Goal: Information Seeking & Learning: Compare options

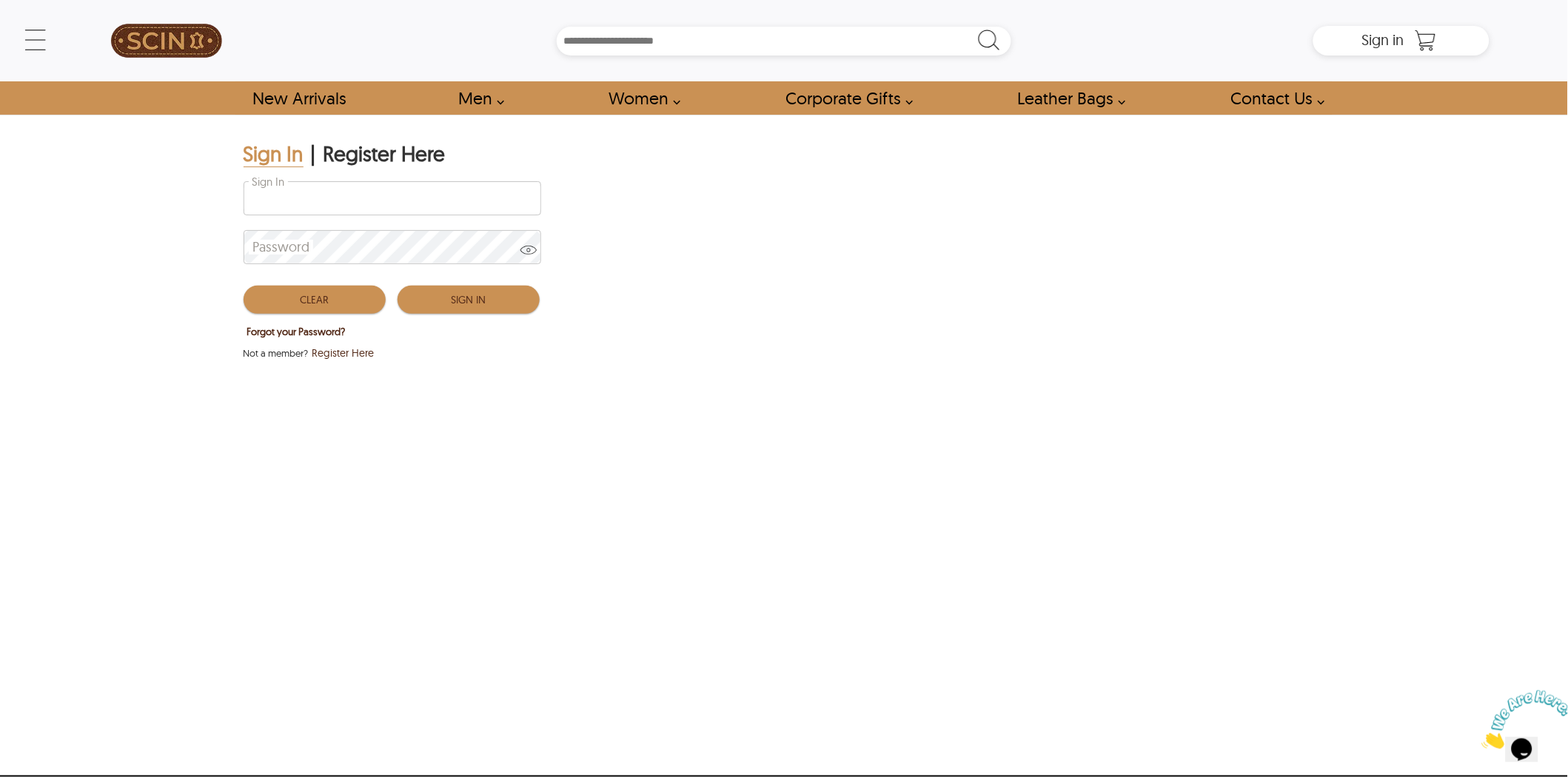
type input "**********"
click at [462, 291] on button "Sign In" at bounding box center [469, 300] width 142 height 28
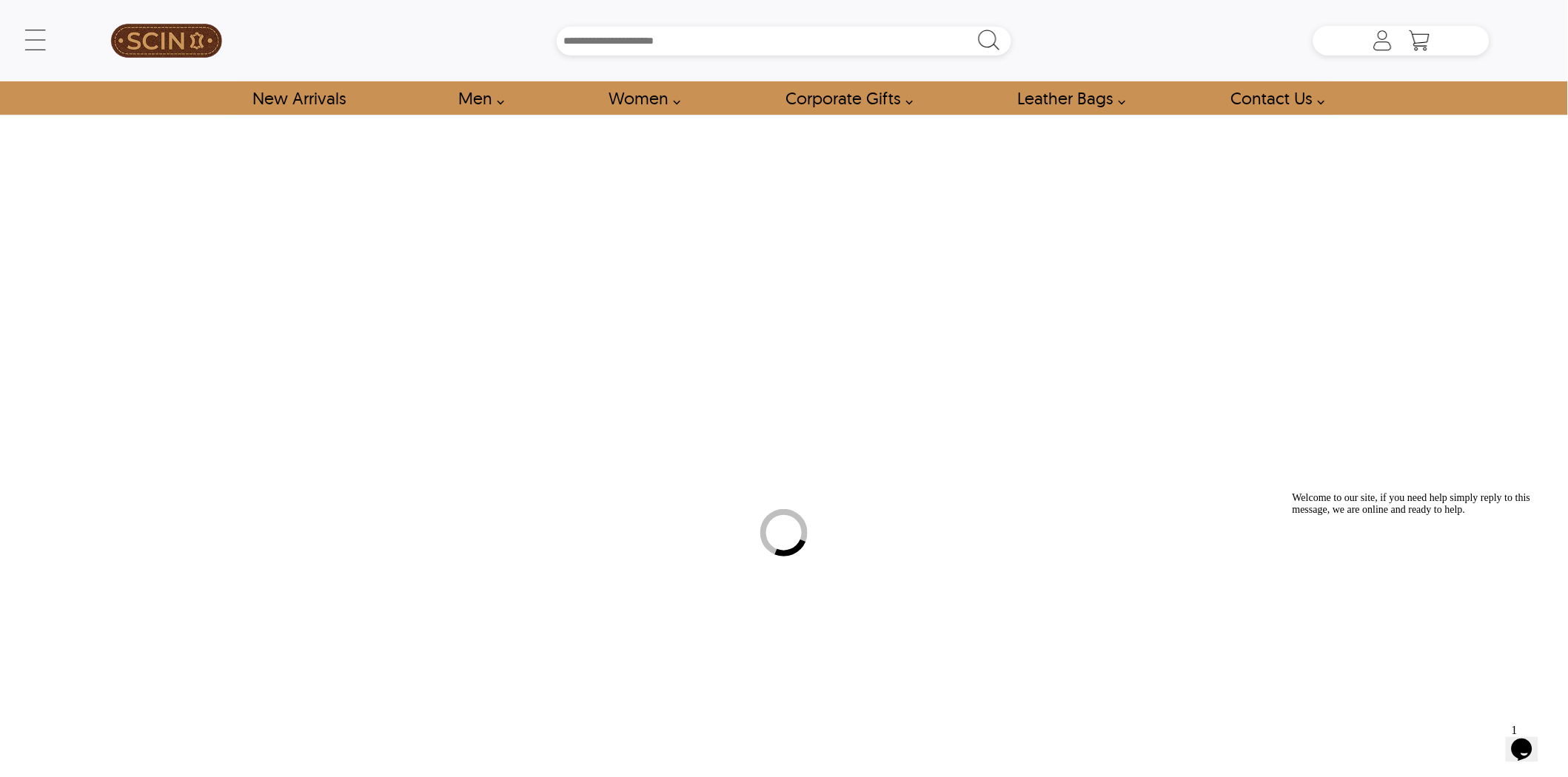
type input "*****"
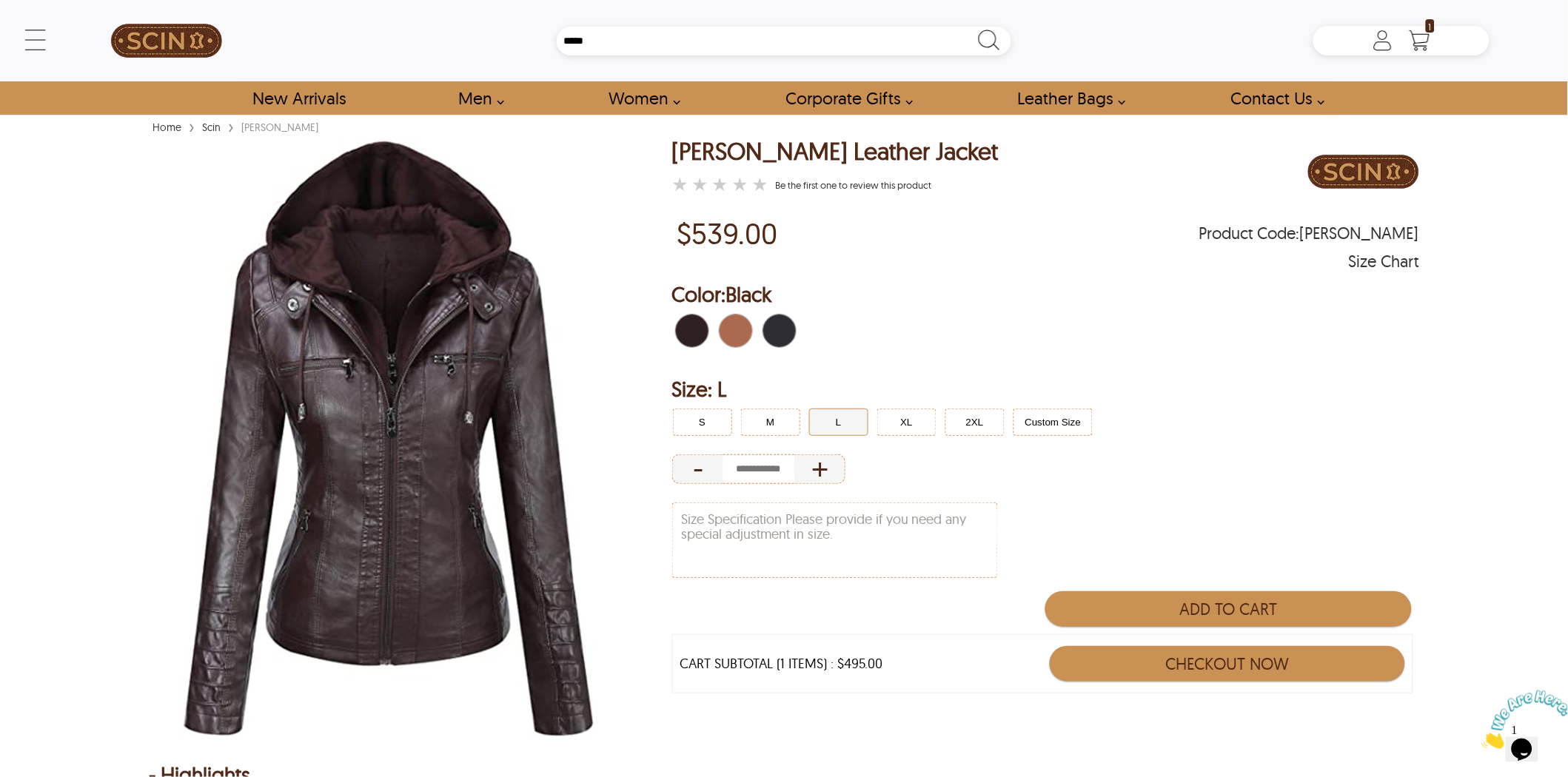
click at [698, 325] on span "Dark Coffee\a" at bounding box center [697, 331] width 10 height 32
click at [782, 329] on span "Black" at bounding box center [784, 331] width 10 height 32
click at [781, 329] on span "Black" at bounding box center [784, 331] width 10 height 32
click at [765, 412] on button "M" at bounding box center [771, 422] width 59 height 28
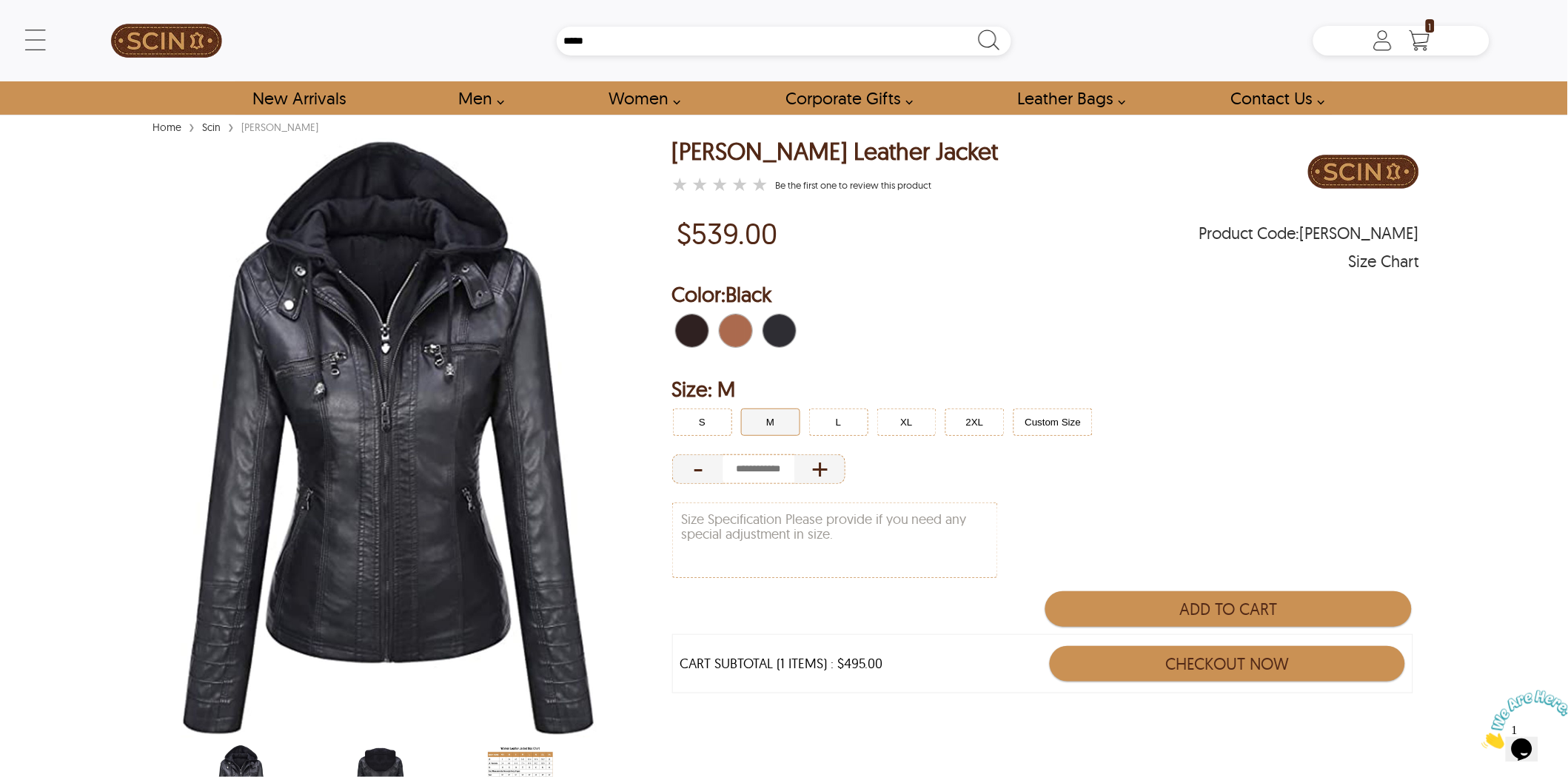
click at [767, 329] on span "Black" at bounding box center [771, 331] width 16 height 32
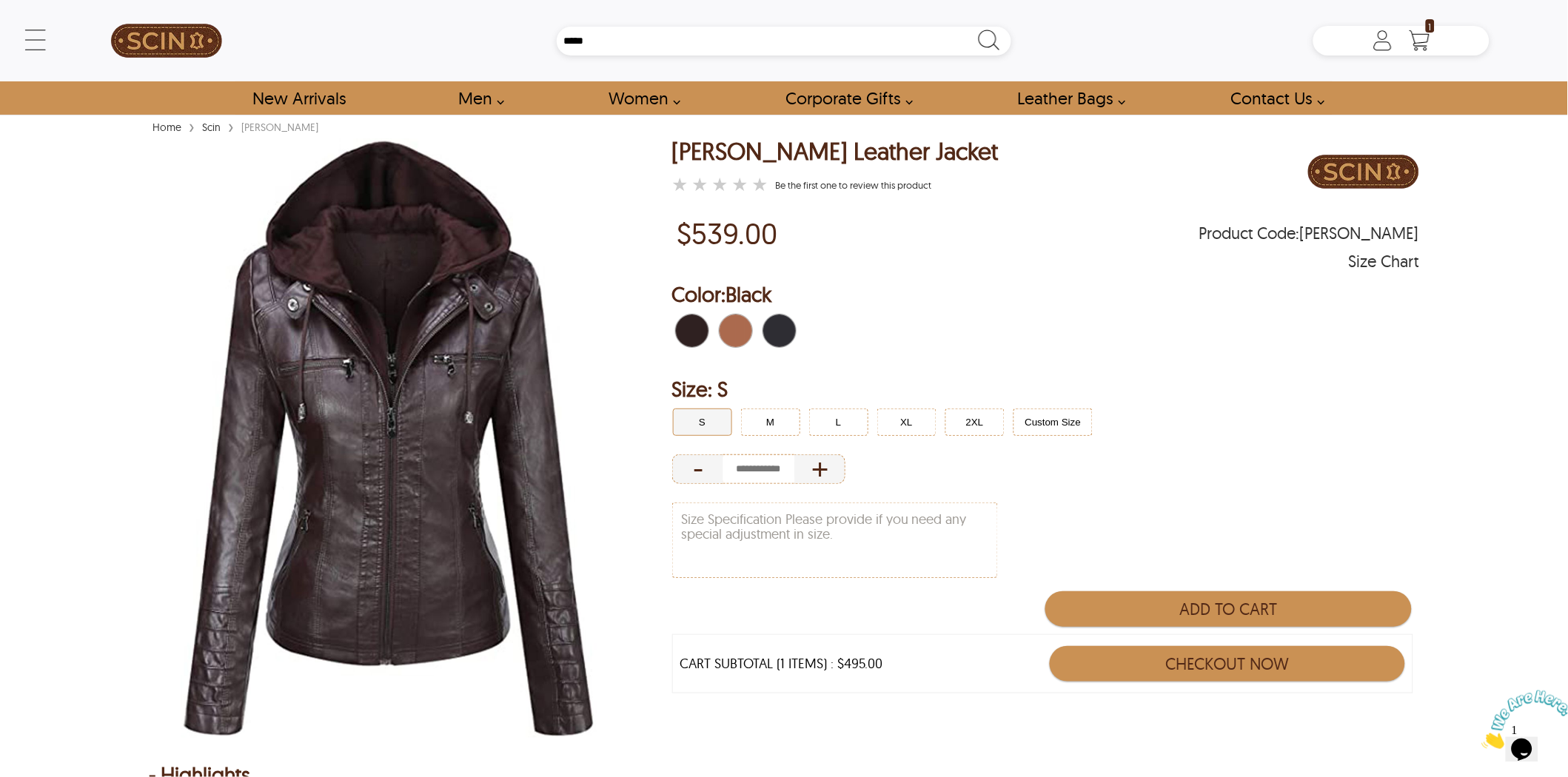
click at [774, 325] on span "Black" at bounding box center [771, 331] width 16 height 32
click at [716, 328] on div "Brown" at bounding box center [735, 331] width 40 height 40
click at [686, 325] on span "Dark Coffee\a" at bounding box center [684, 331] width 16 height 32
click at [782, 329] on span "Black" at bounding box center [784, 331] width 10 height 32
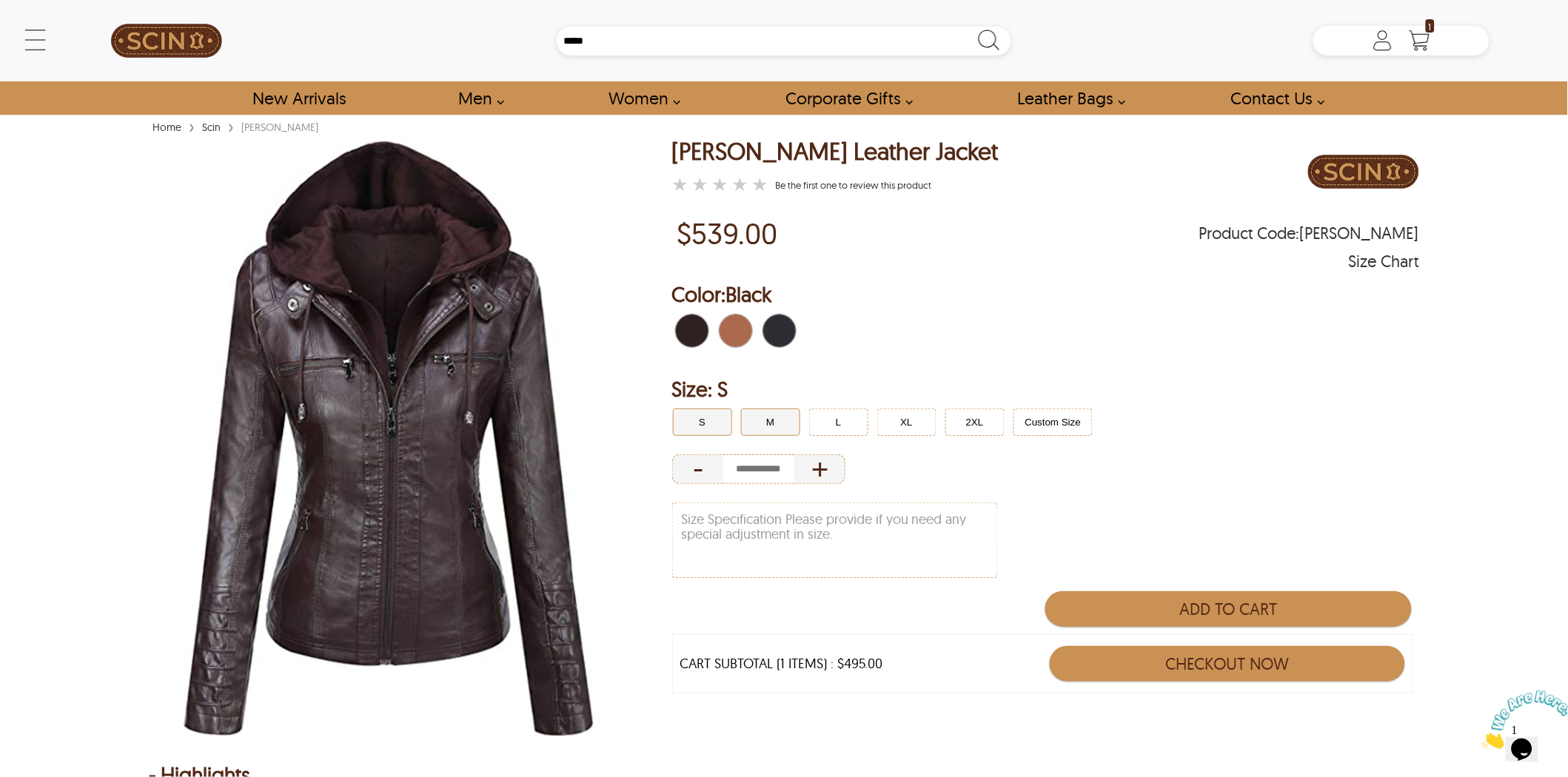
click at [771, 422] on button "M" at bounding box center [771, 422] width 59 height 28
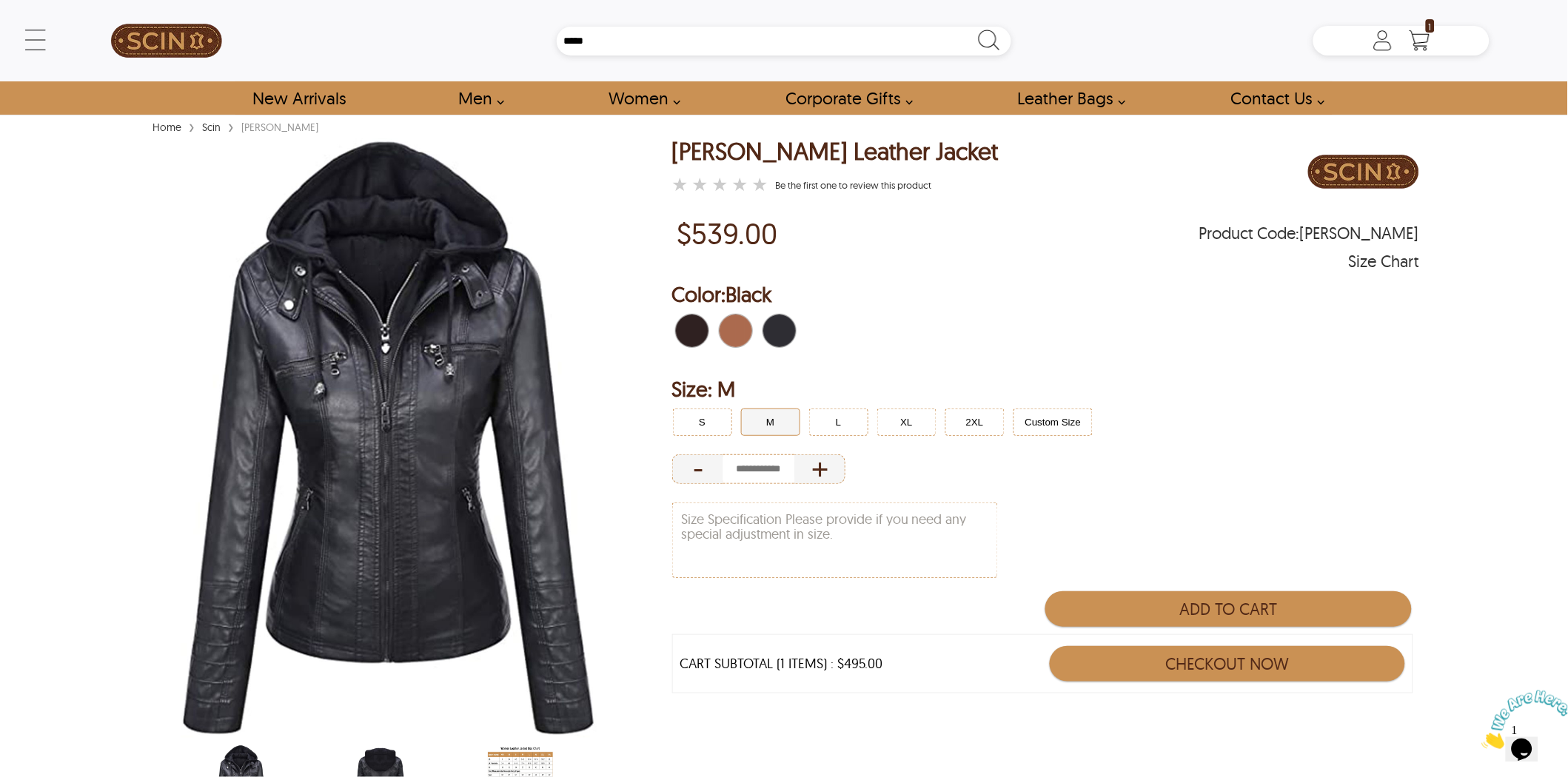
click at [783, 327] on span "Black" at bounding box center [784, 331] width 10 height 32
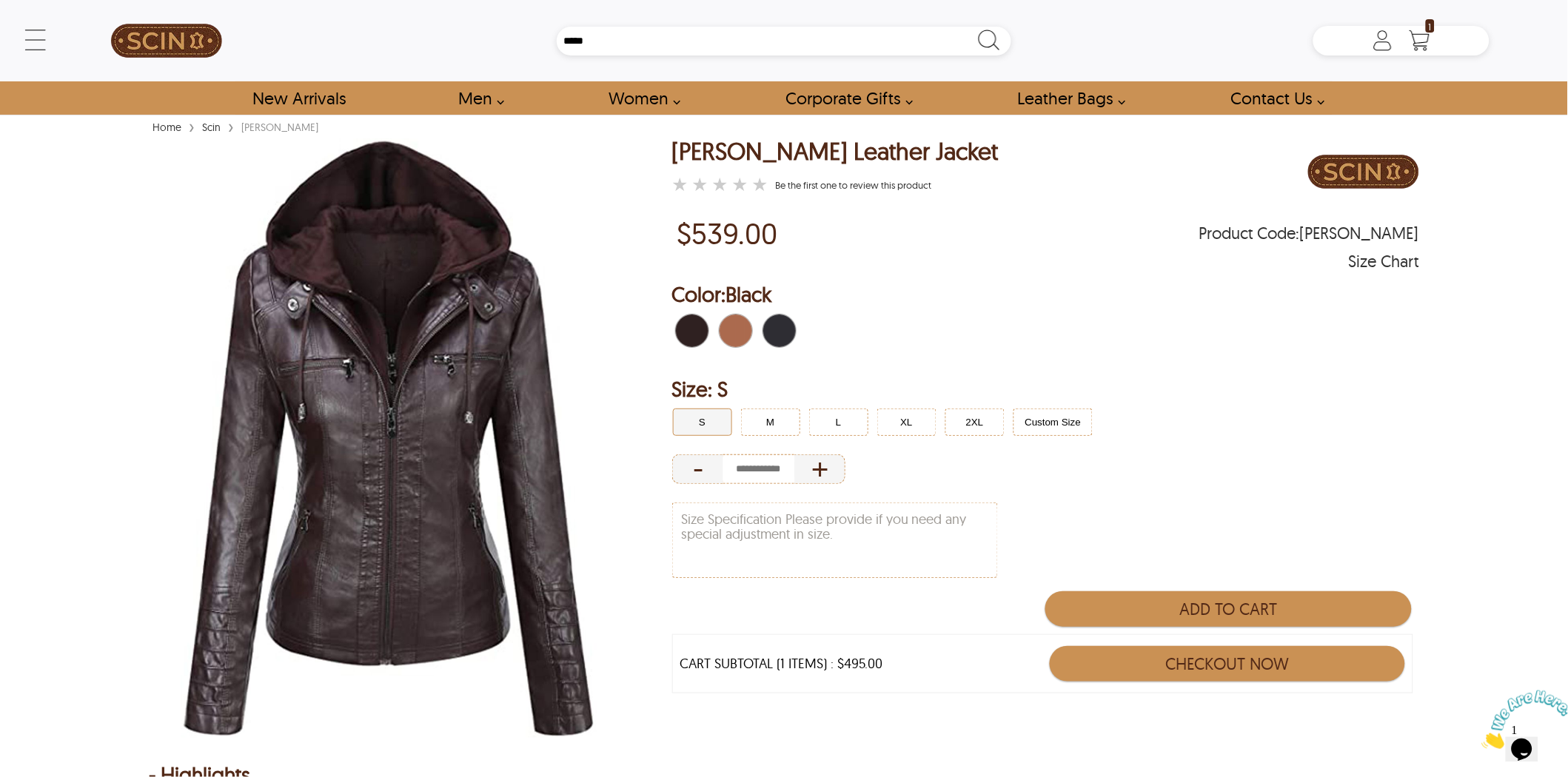
click at [716, 417] on button "S" at bounding box center [702, 422] width 59 height 28
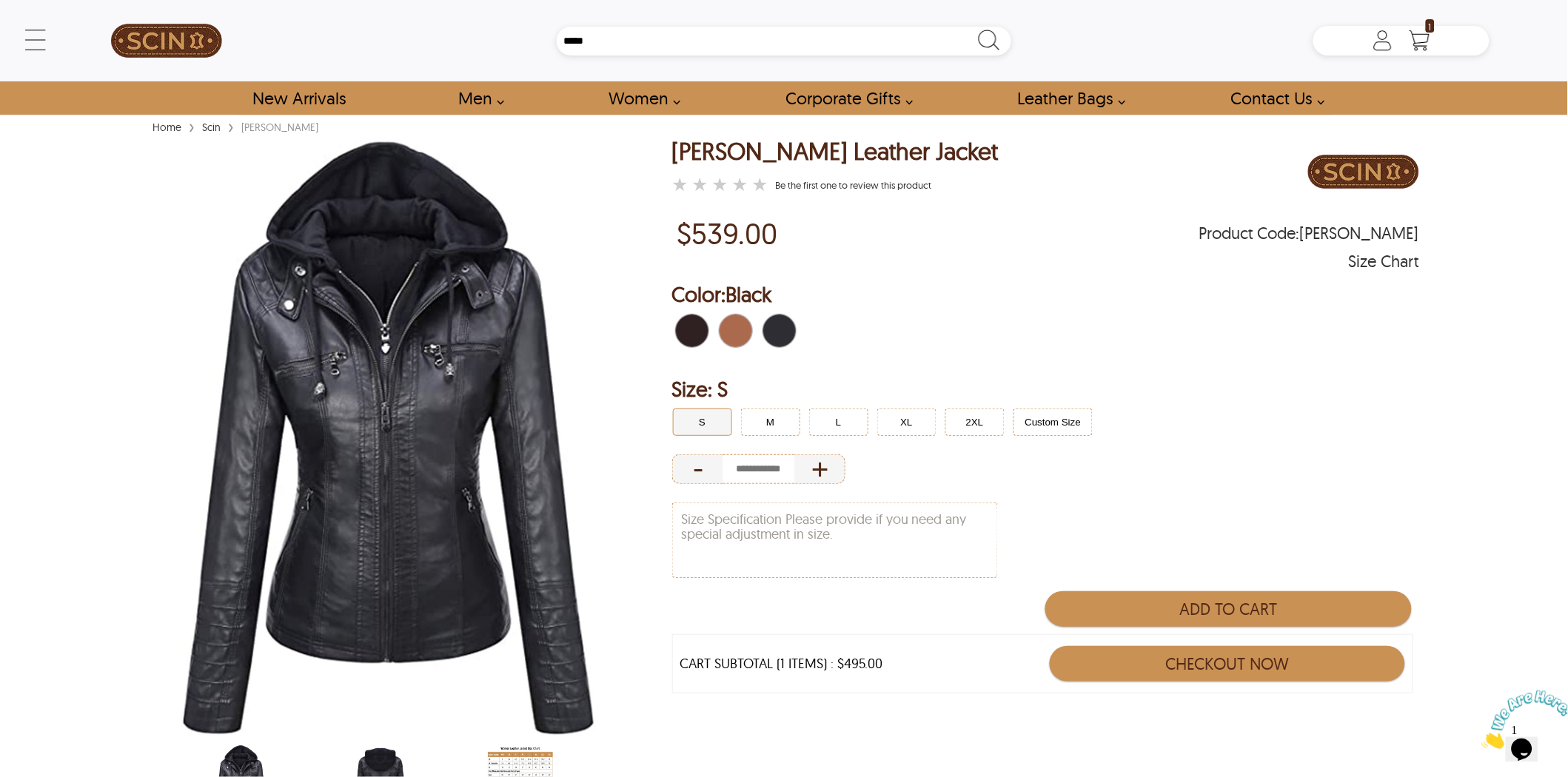
click at [780, 323] on span "Black" at bounding box center [784, 331] width 10 height 32
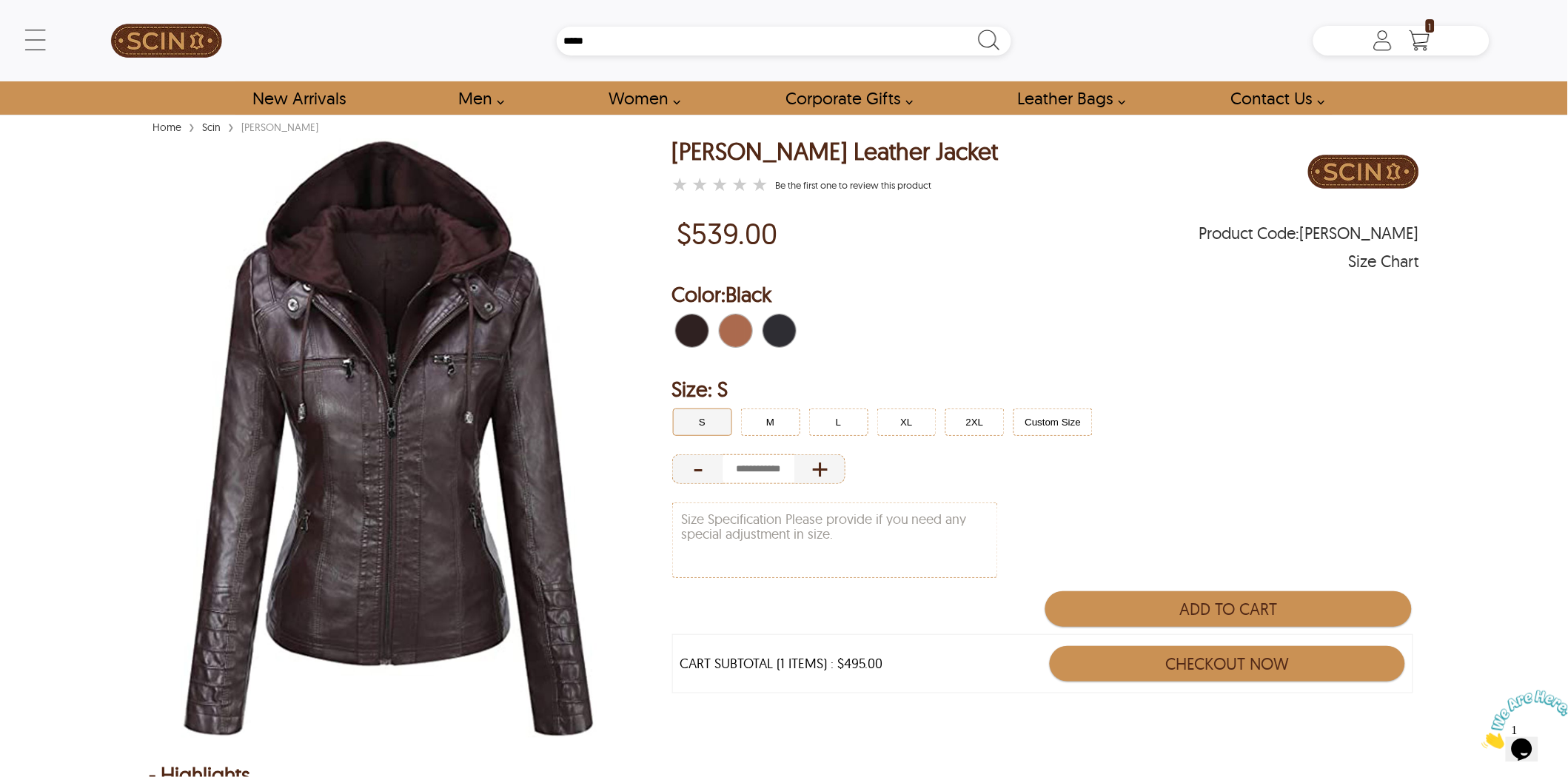
click at [707, 422] on button "S" at bounding box center [702, 422] width 59 height 28
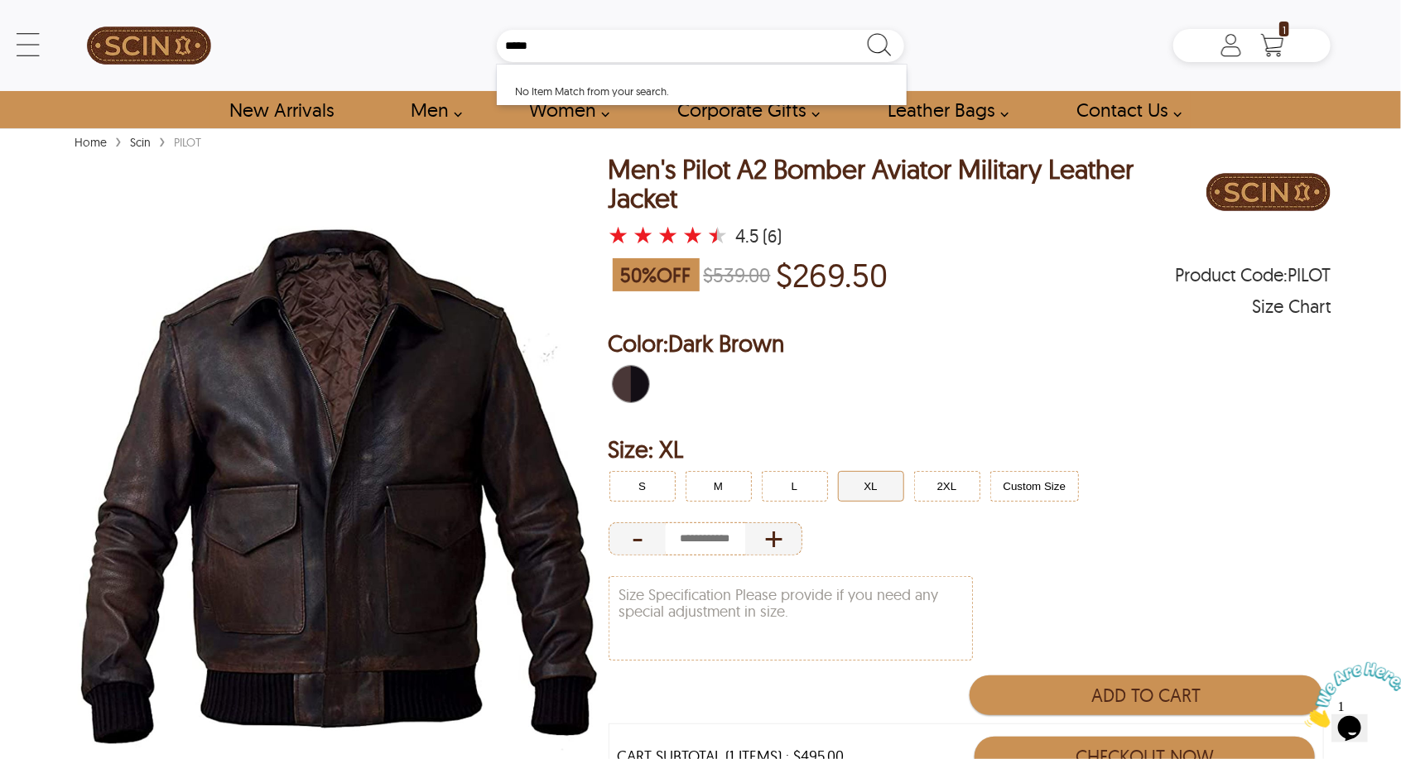
scroll to position [643, 0]
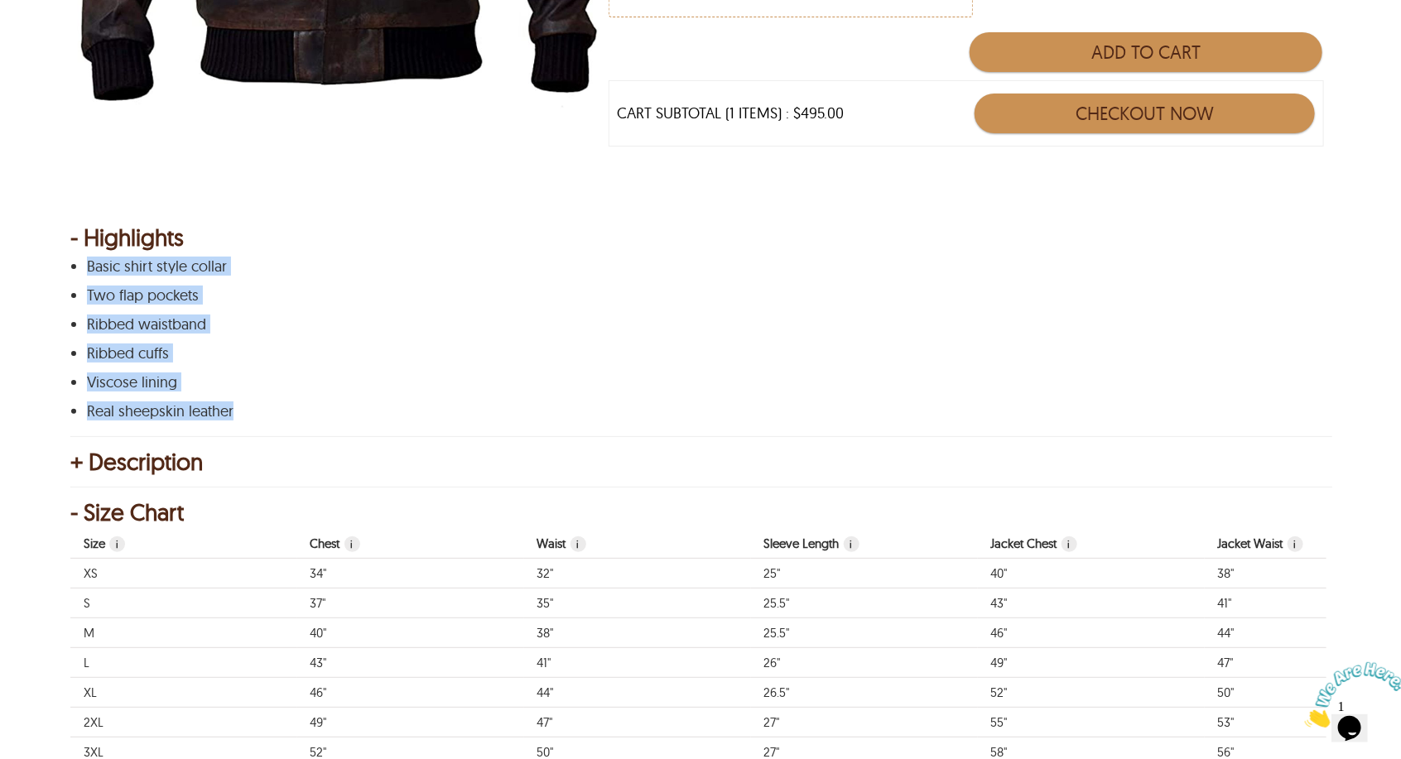
drag, startPoint x: 190, startPoint y: 403, endPoint x: 80, endPoint y: 264, distance: 177.4
click at [80, 264] on div "Basic shirt style collar Two flap pockets Ribbed waistband Ribbed cuffs Viscose…" at bounding box center [698, 338] width 1257 height 161
copy div "Basic shirt style collar Two flap pockets Ribbed waistband Ribbed cuffs Viscose…"
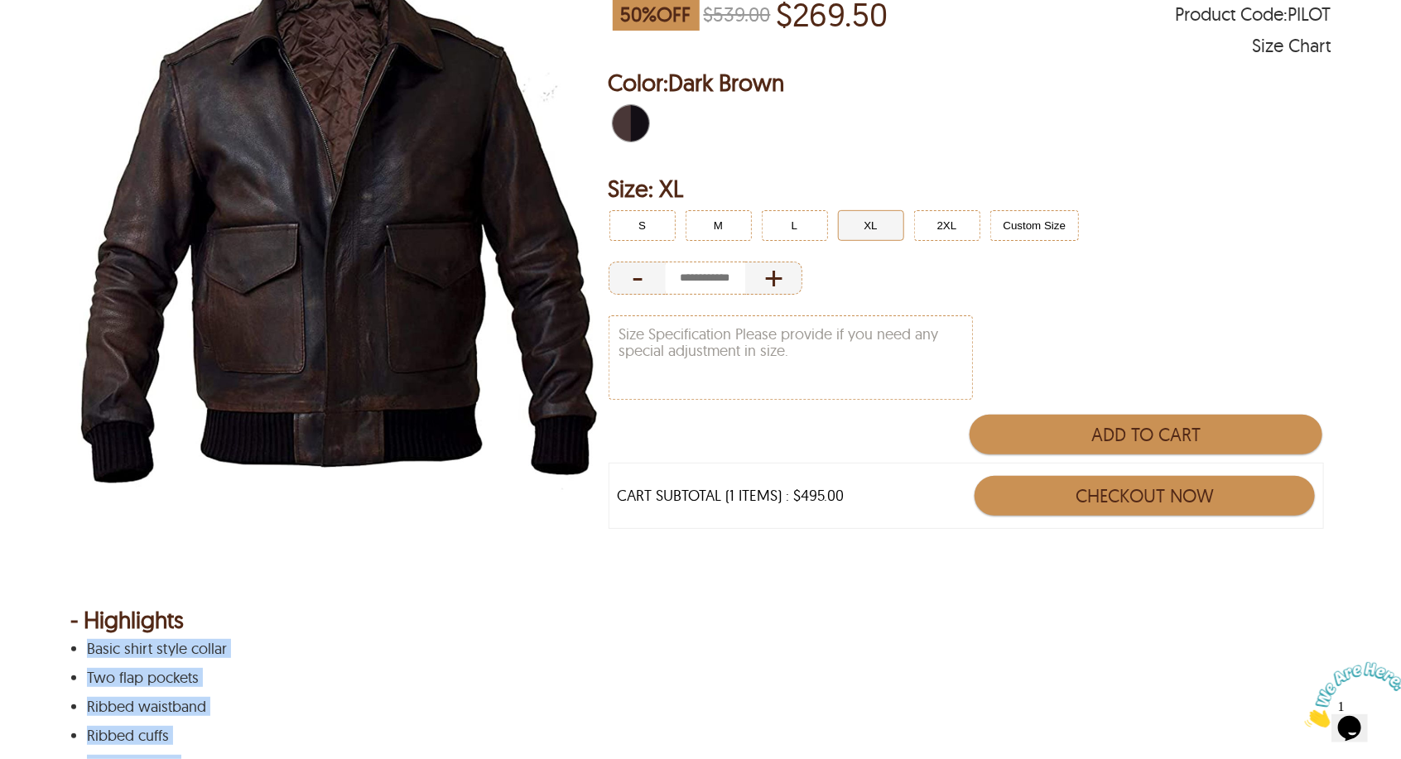
scroll to position [184, 0]
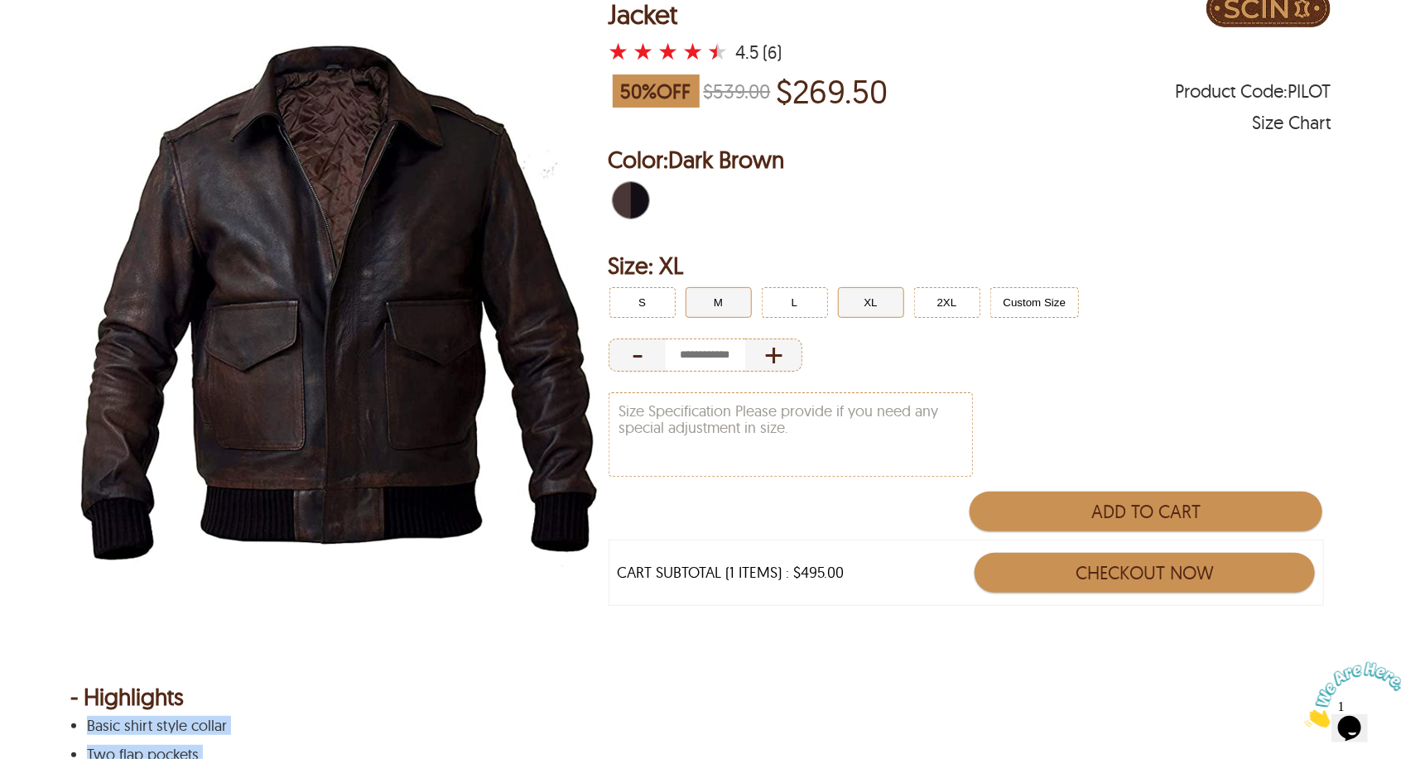
click at [702, 299] on button "M" at bounding box center [718, 302] width 66 height 31
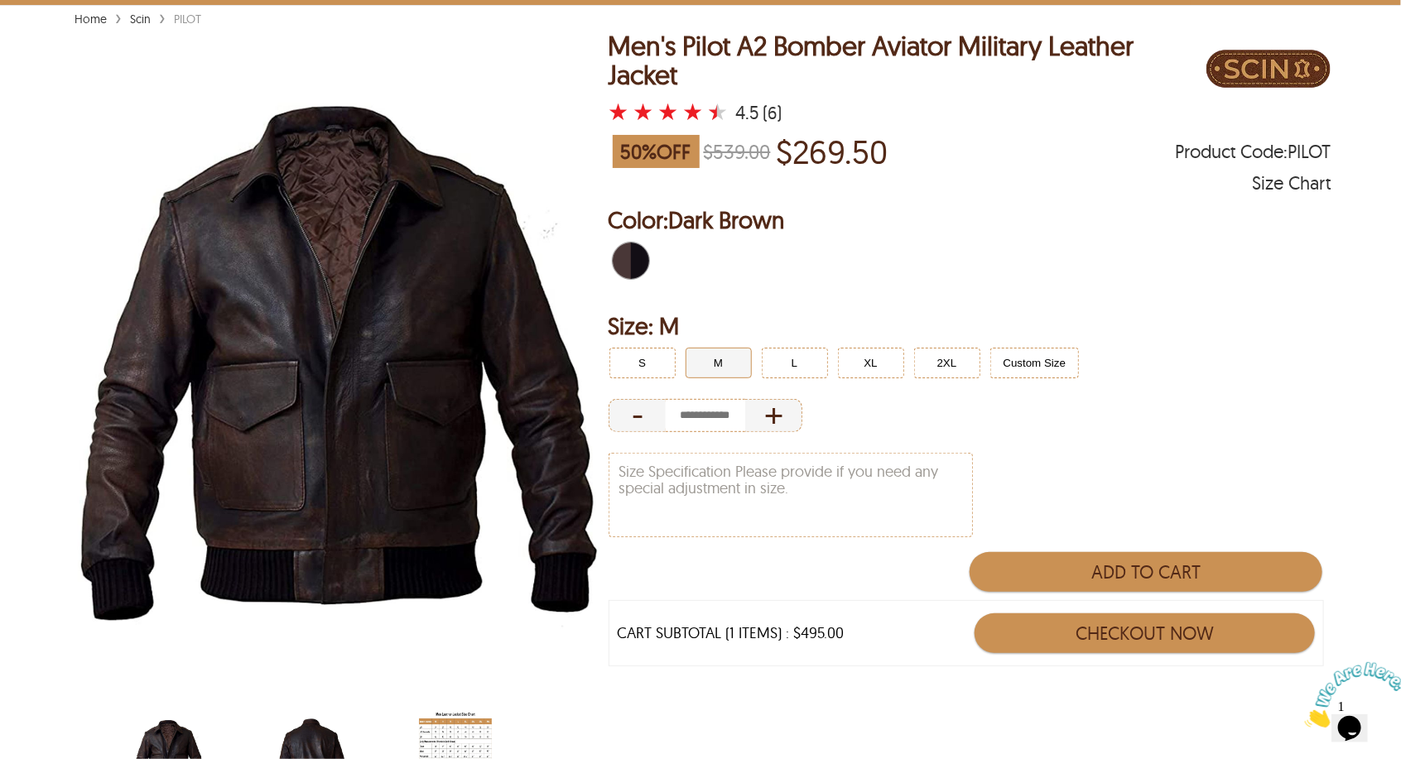
scroll to position [92, 0]
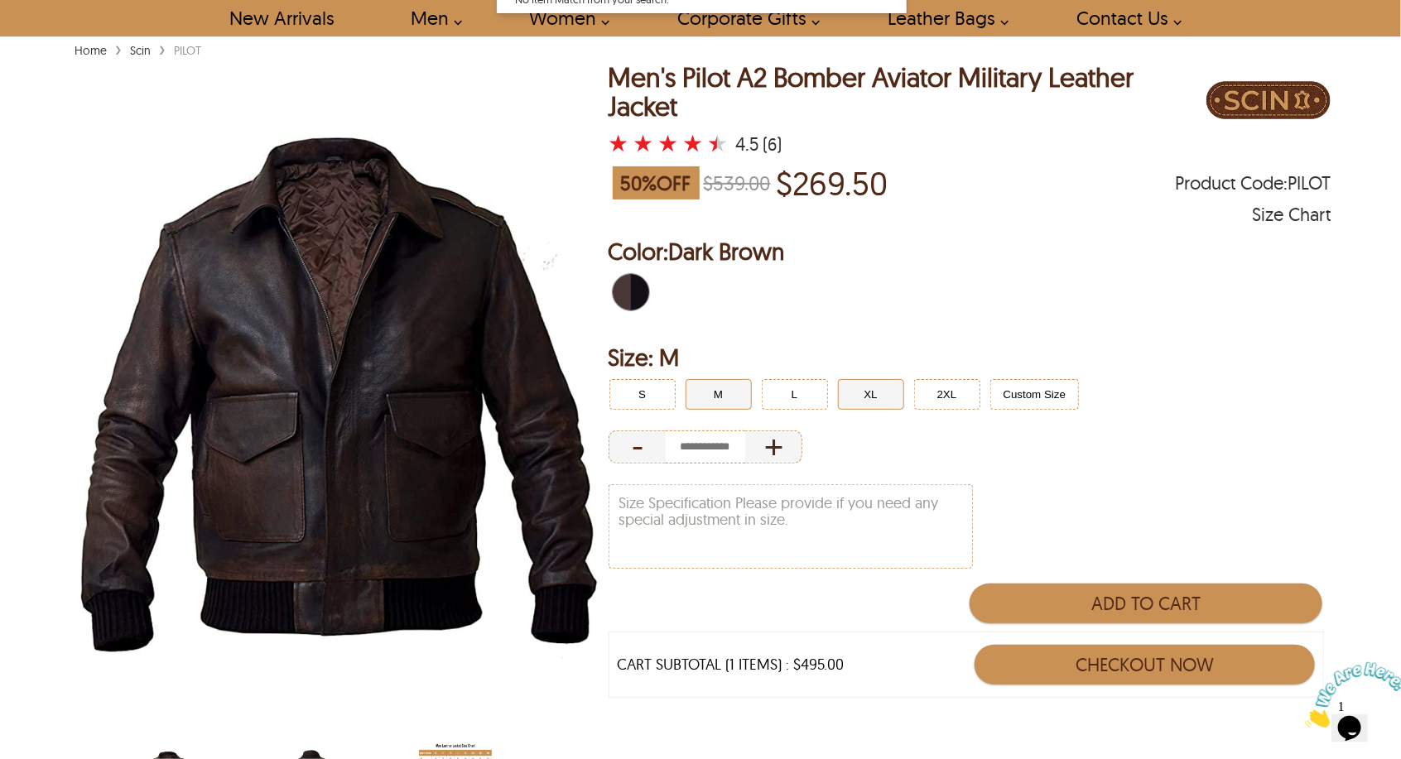
click at [879, 384] on button "XL" at bounding box center [871, 394] width 66 height 31
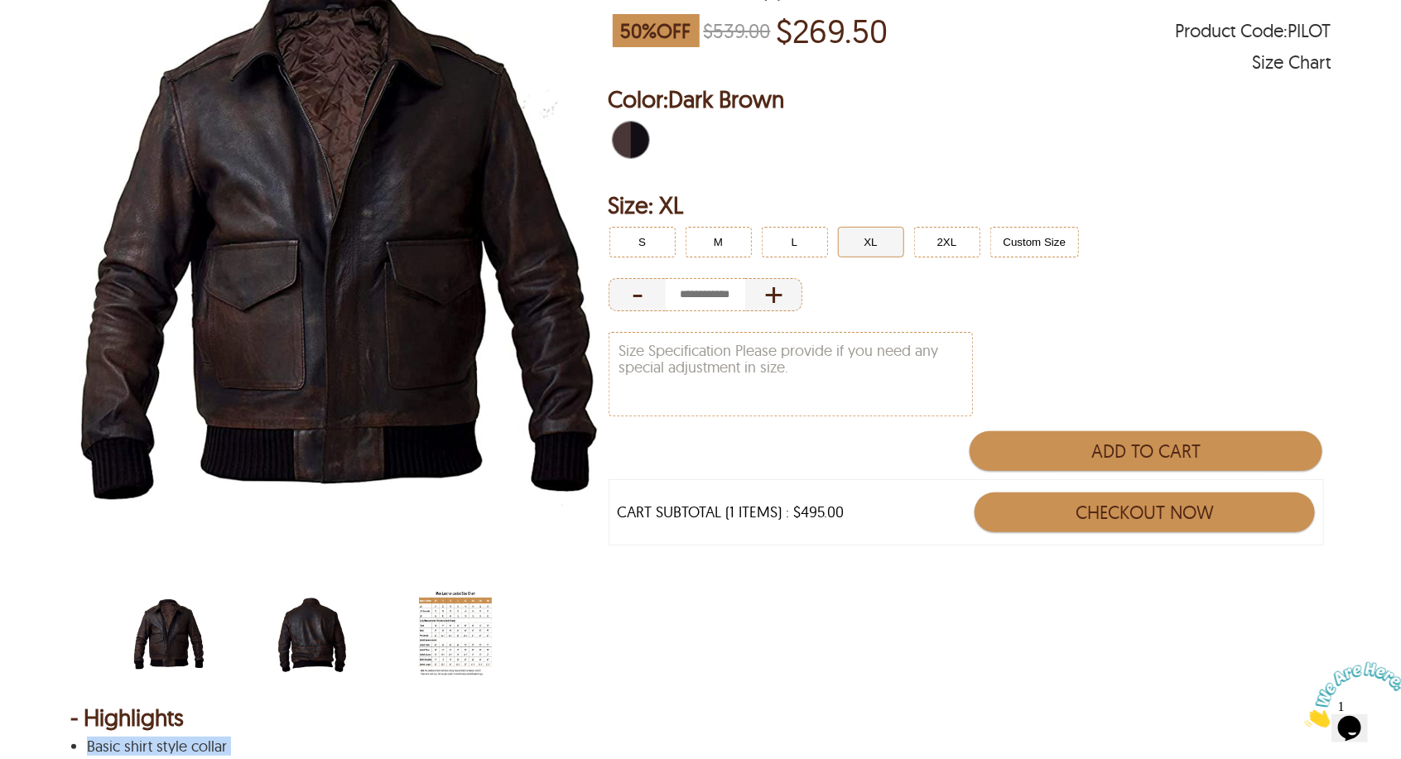
scroll to position [368, 0]
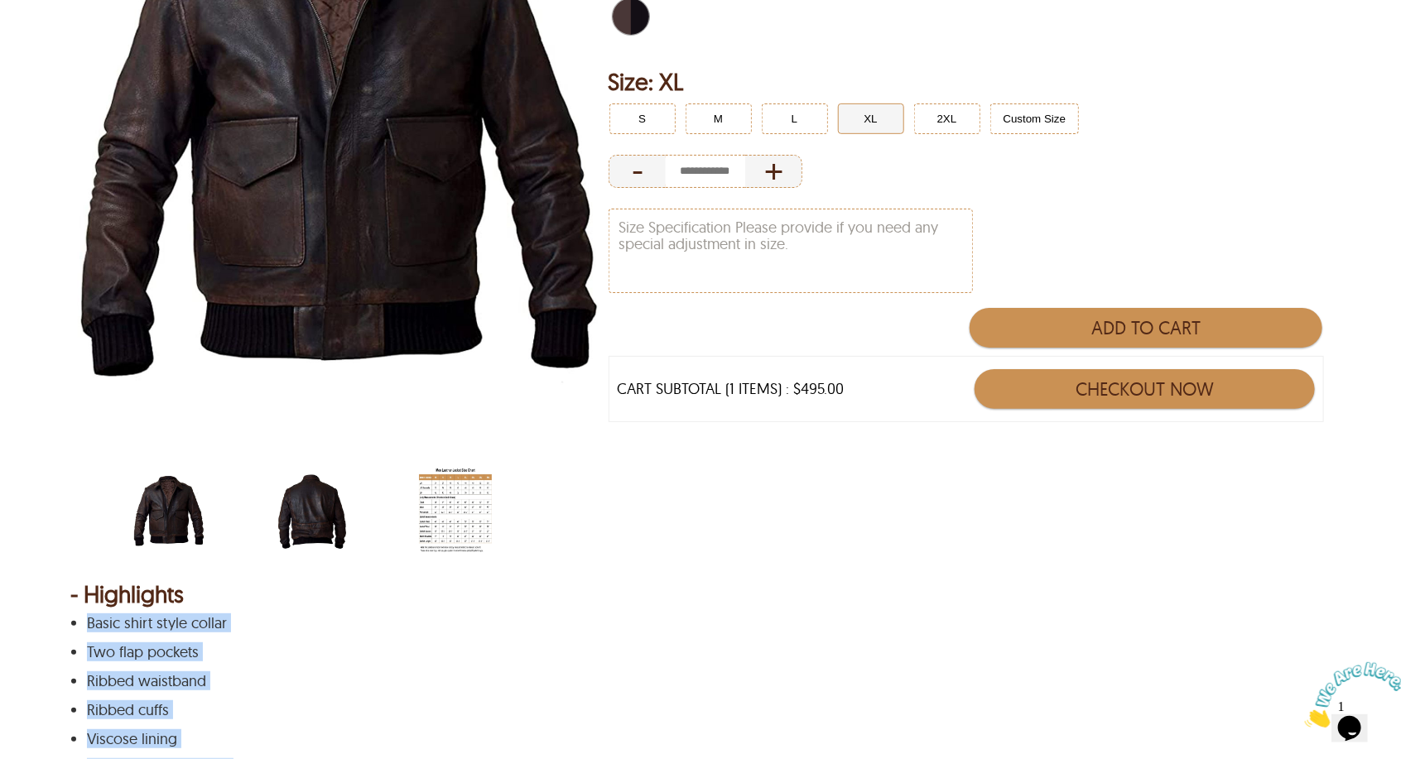
click at [449, 490] on img "men-leather-jacket-size-chart-min.jpg" at bounding box center [455, 511] width 73 height 91
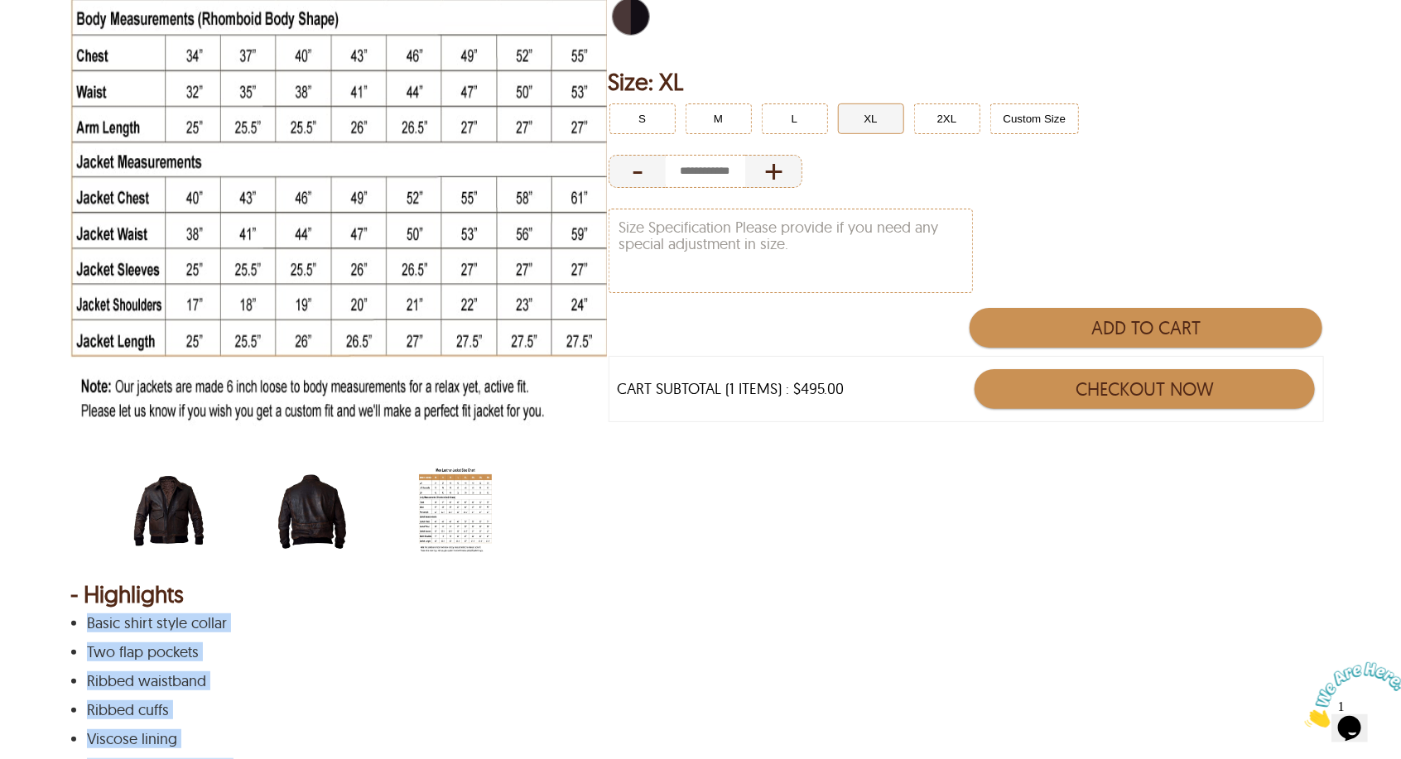
click at [151, 503] on img "scin-13046-darkbrown.jpg" at bounding box center [168, 511] width 73 height 91
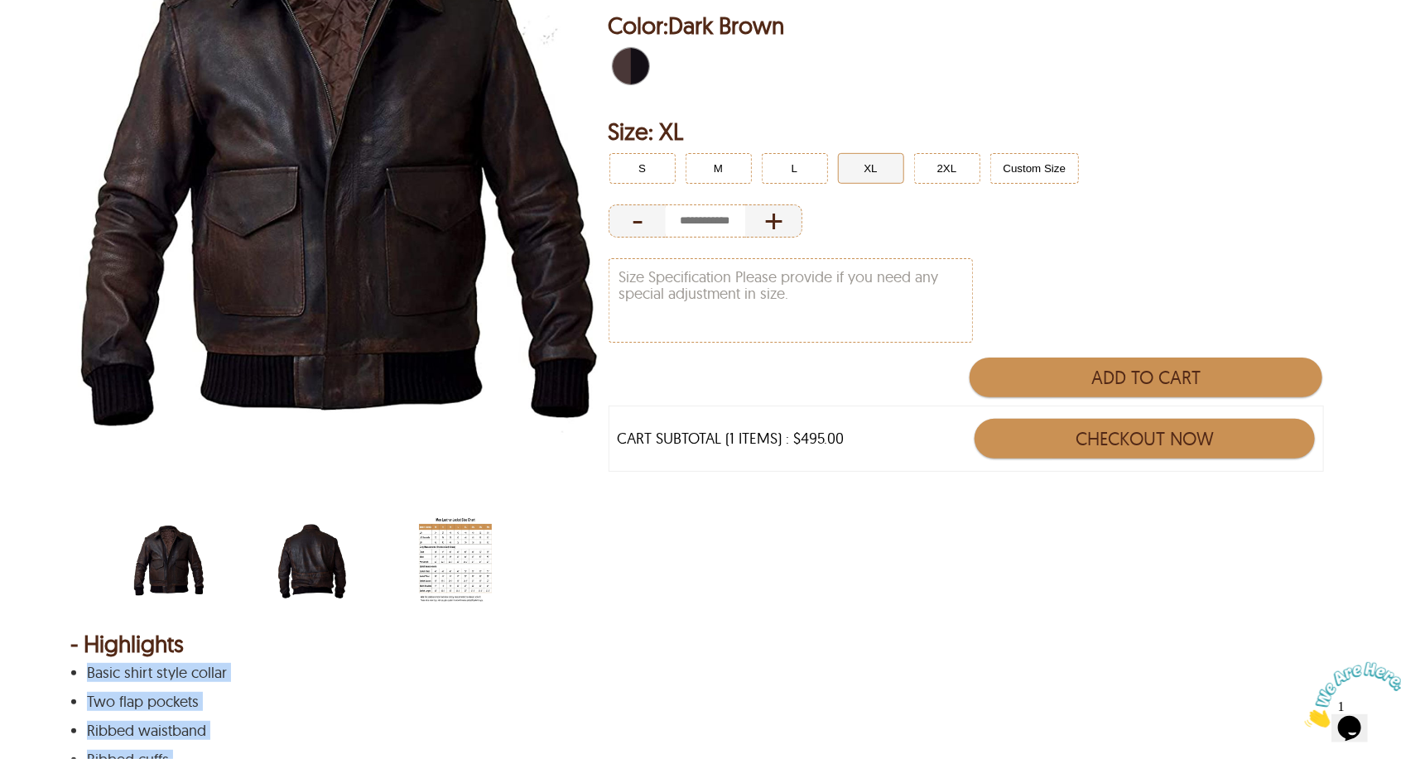
scroll to position [551, 0]
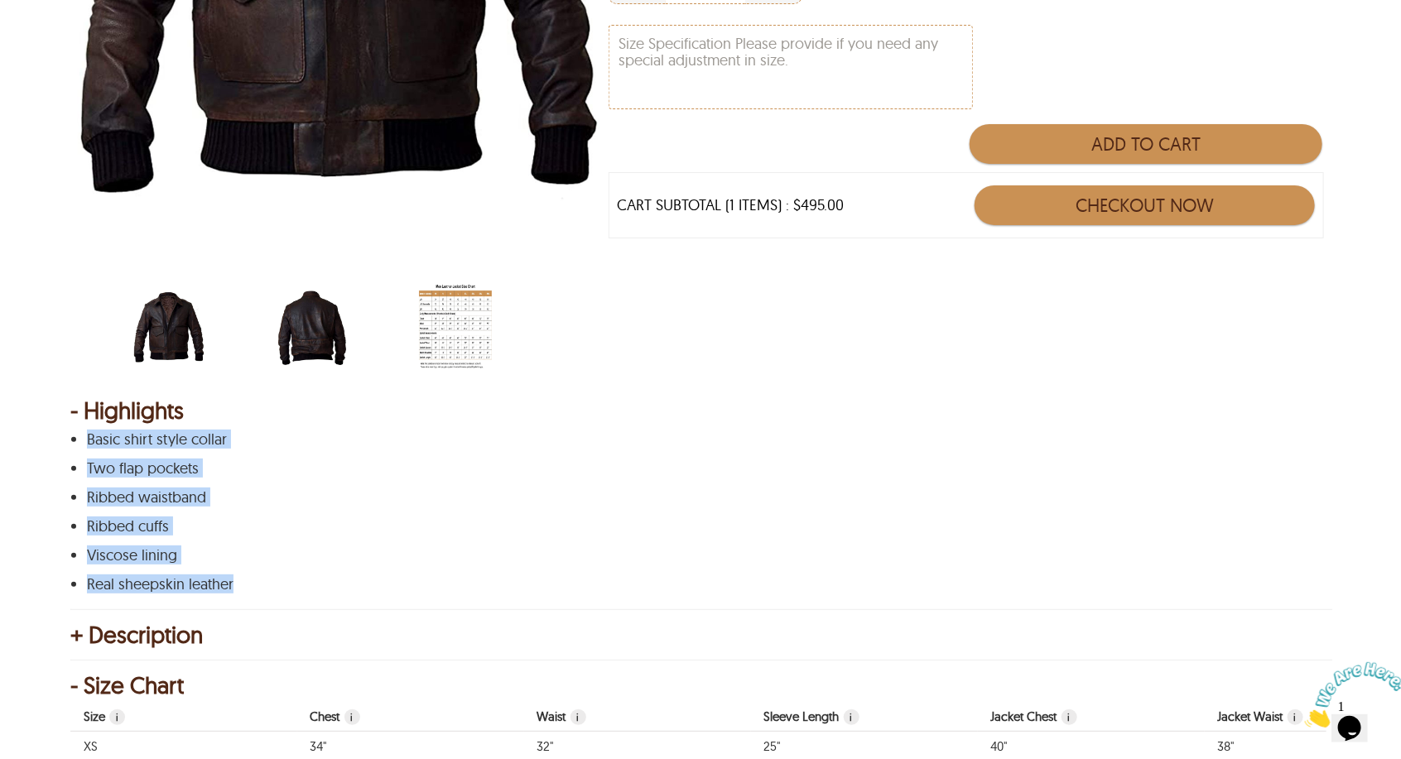
click at [324, 293] on img "scin-13046-darkbrown-back.jpg" at bounding box center [312, 327] width 73 height 91
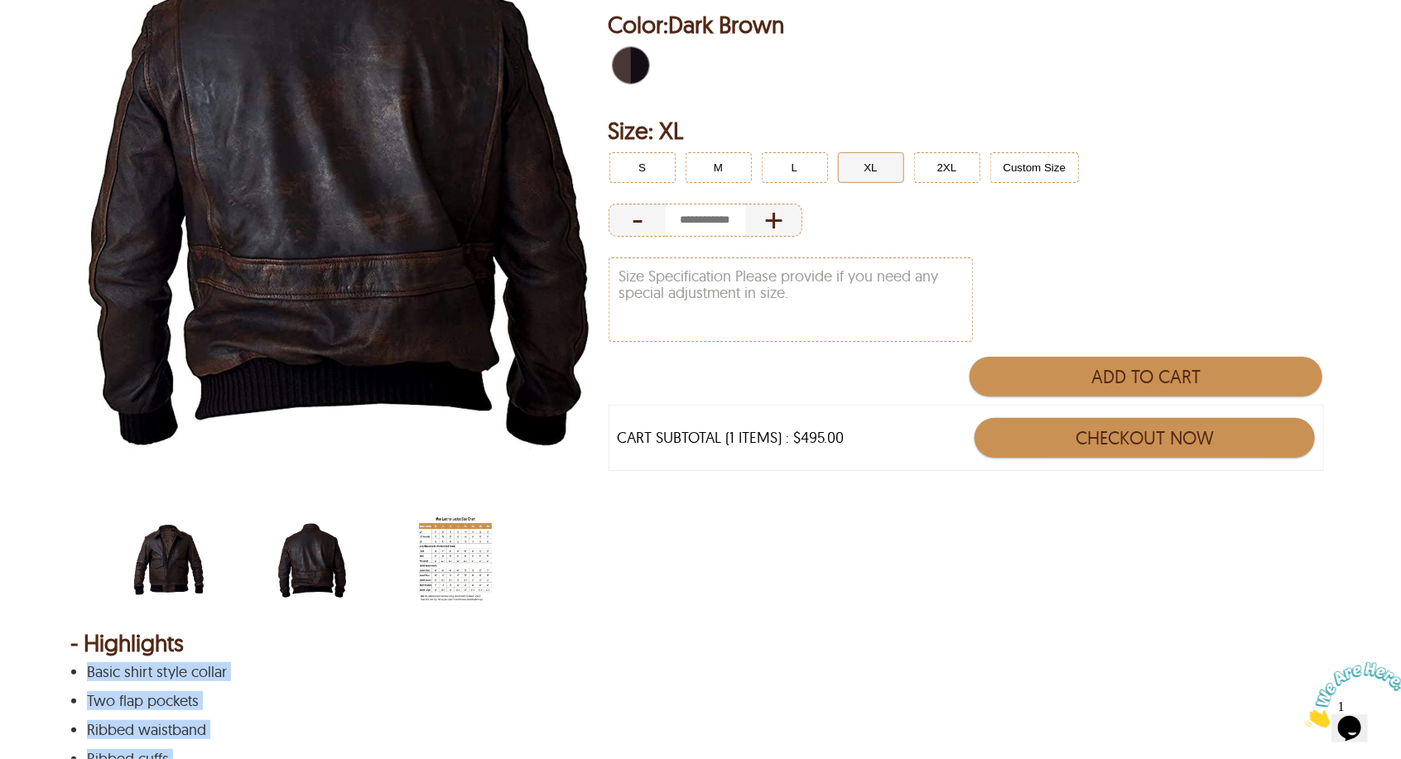
scroll to position [92, 0]
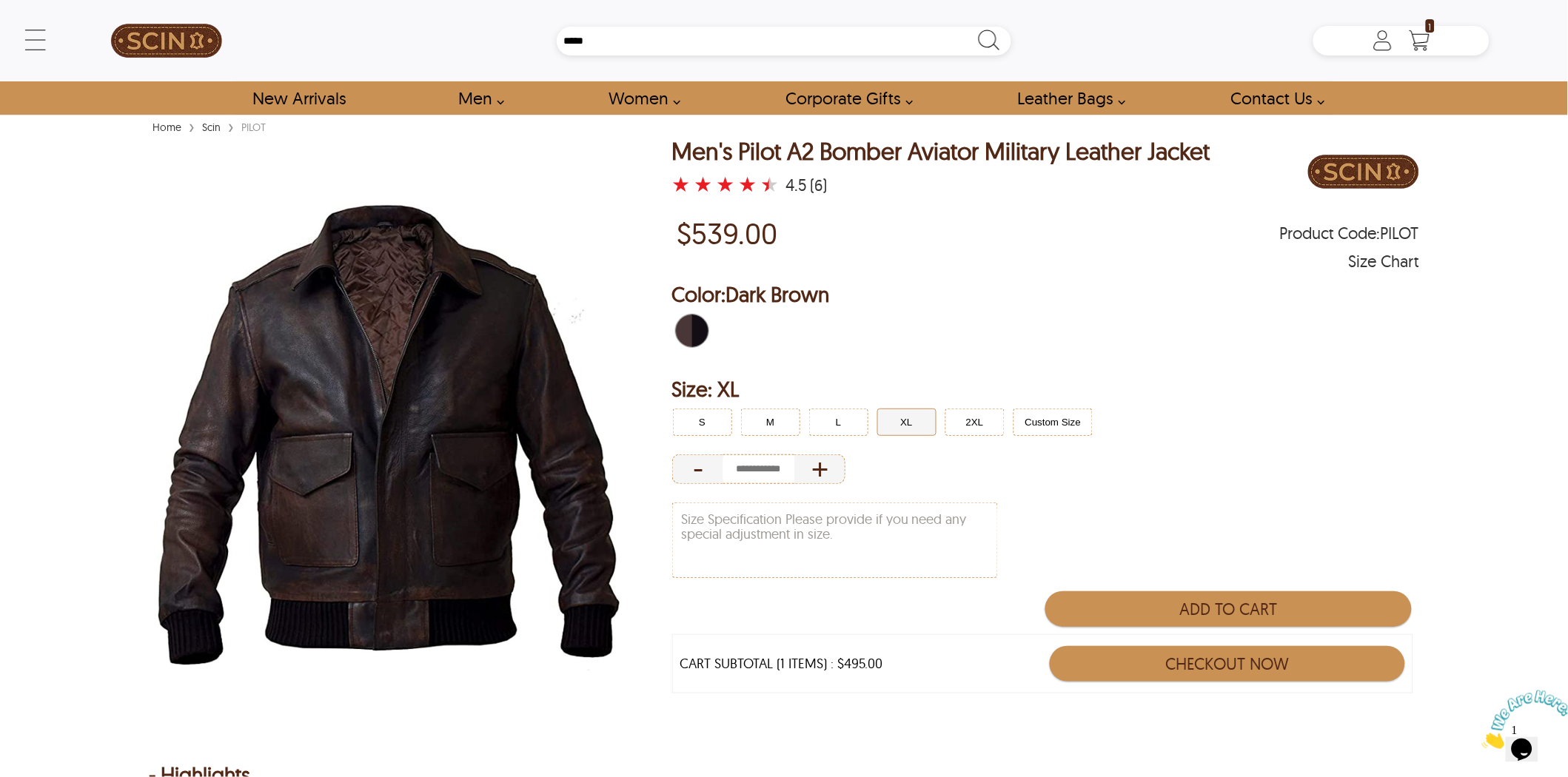
click at [1047, 268] on div "$539.00 Product Code : PILOT Size Chart" at bounding box center [1046, 241] width 747 height 56
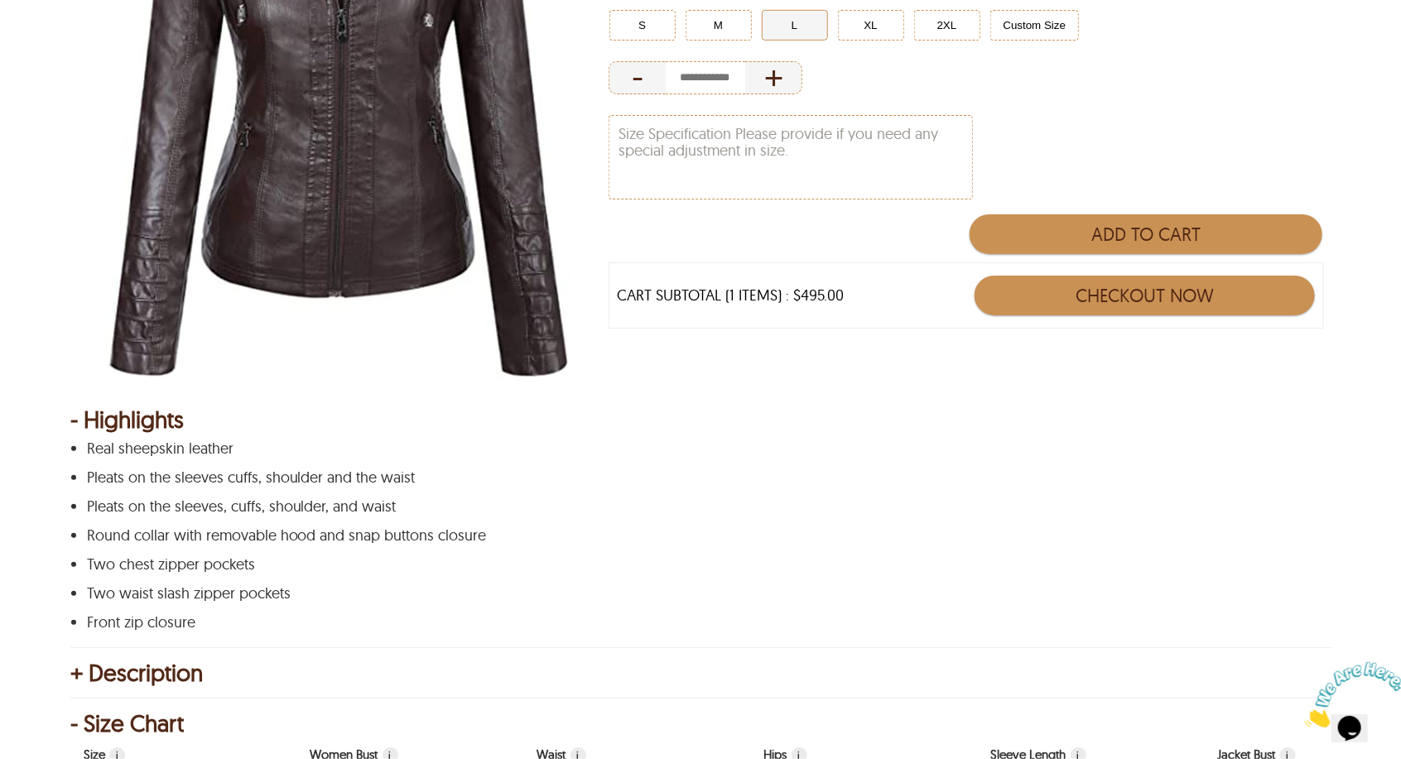
scroll to position [643, 0]
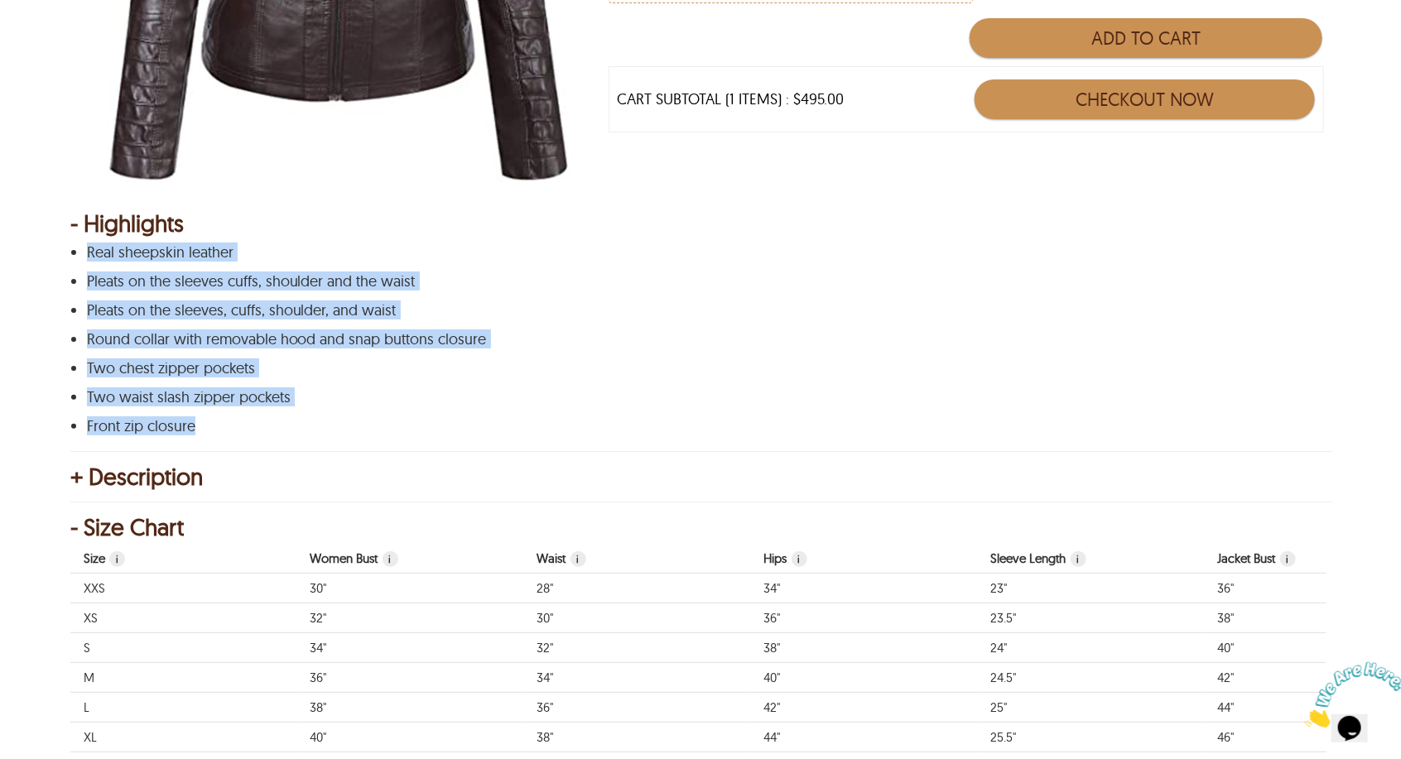
drag, startPoint x: 199, startPoint y: 425, endPoint x: 54, endPoint y: 252, distance: 226.8
click at [54, 252] on div "Home › Scin › [PERSON_NAME] < [PERSON_NAME] Biker Leather Jacket 41 % OFF $539.…" at bounding box center [700, 702] width 1401 height 2427
copy div "Real sheepskin leather Pleats on the sleeves cuffs, shoulder and the waist Plea…"
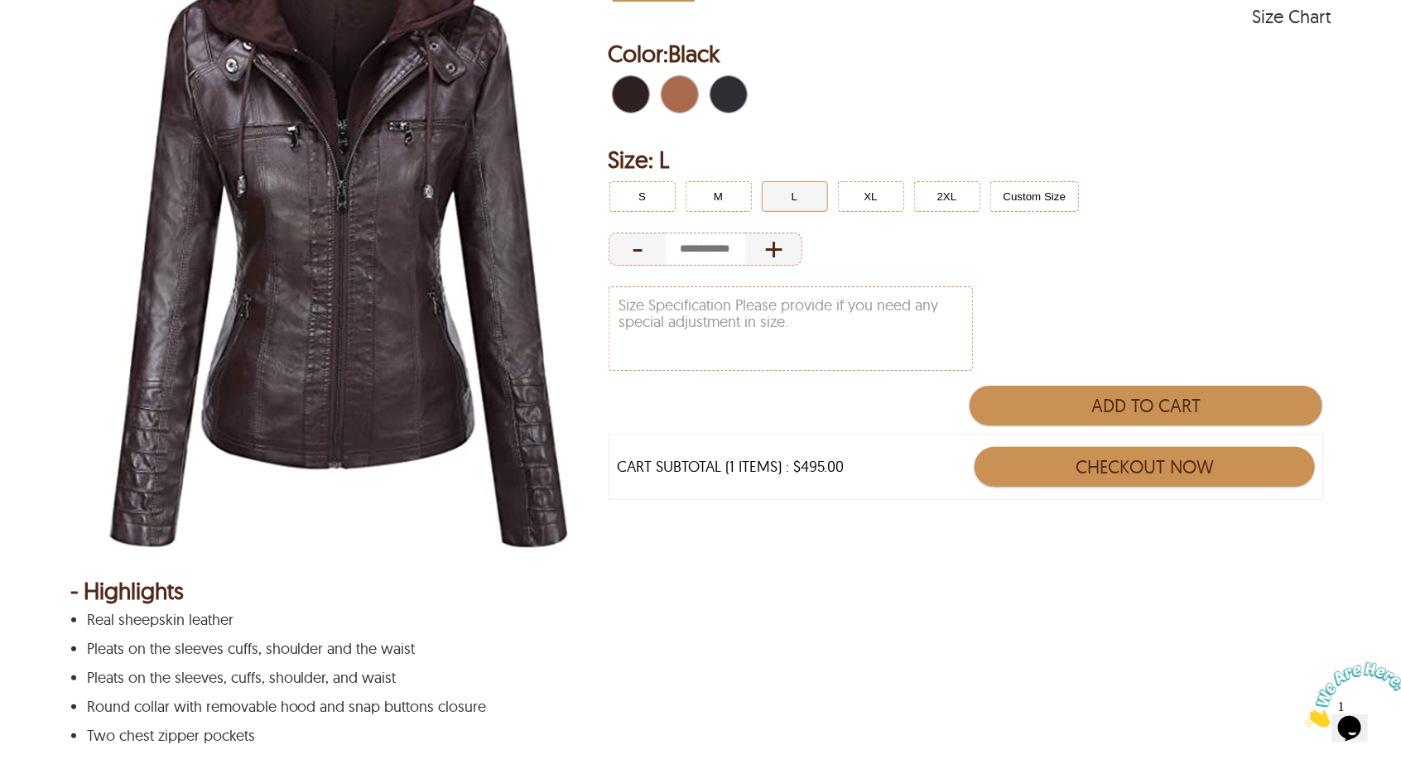
click at [670, 84] on span "Brown" at bounding box center [670, 94] width 18 height 36
click at [651, 90] on div "Dark Coffee\a" at bounding box center [630, 94] width 45 height 45
click at [637, 90] on span "Dark Coffee\a" at bounding box center [636, 94] width 11 height 36
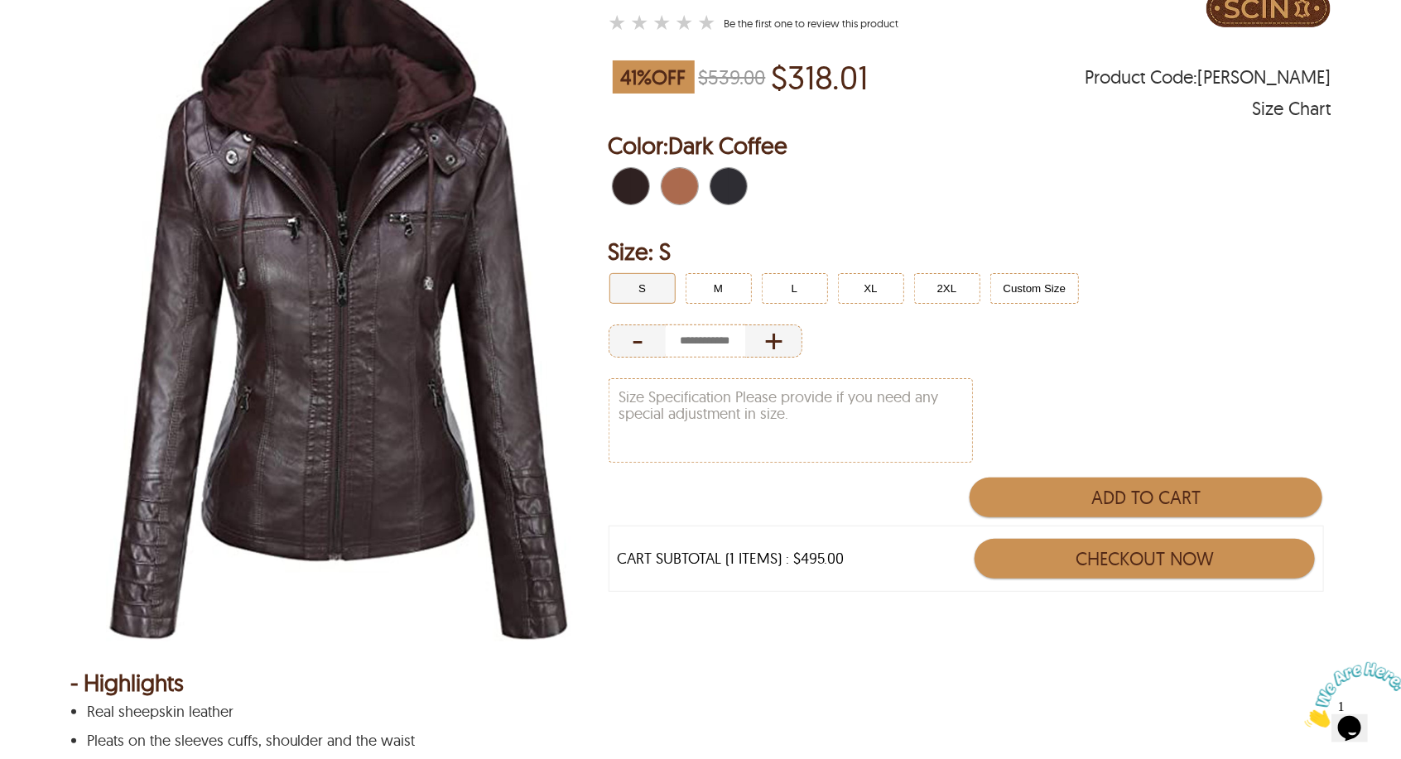
click at [731, 180] on span "Black" at bounding box center [733, 186] width 11 height 36
click at [707, 284] on button "M" at bounding box center [718, 288] width 66 height 31
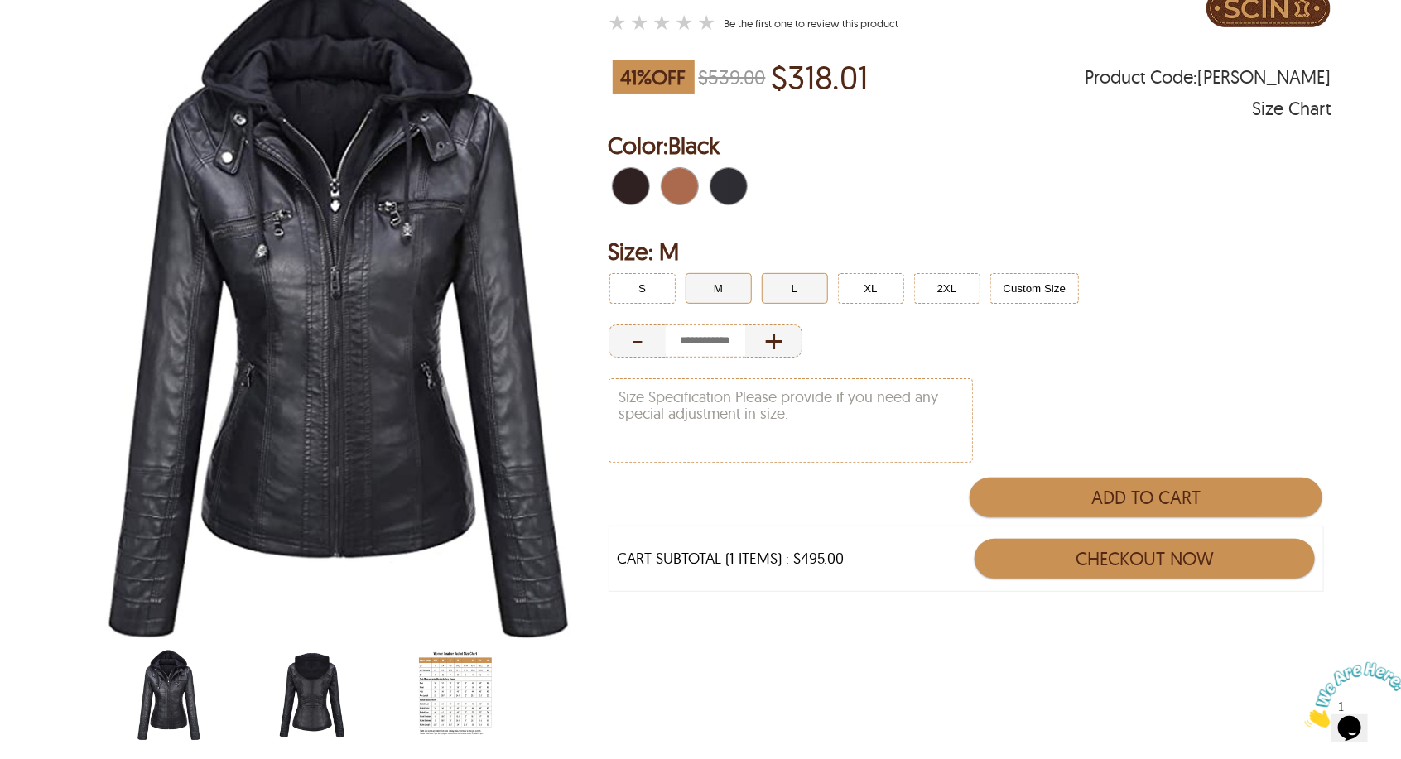
click at [808, 288] on button "L" at bounding box center [795, 288] width 66 height 31
click at [302, 262] on img at bounding box center [338, 306] width 536 height 670
click at [320, 691] on img "scin-13090w-black-back.jpg" at bounding box center [312, 695] width 73 height 91
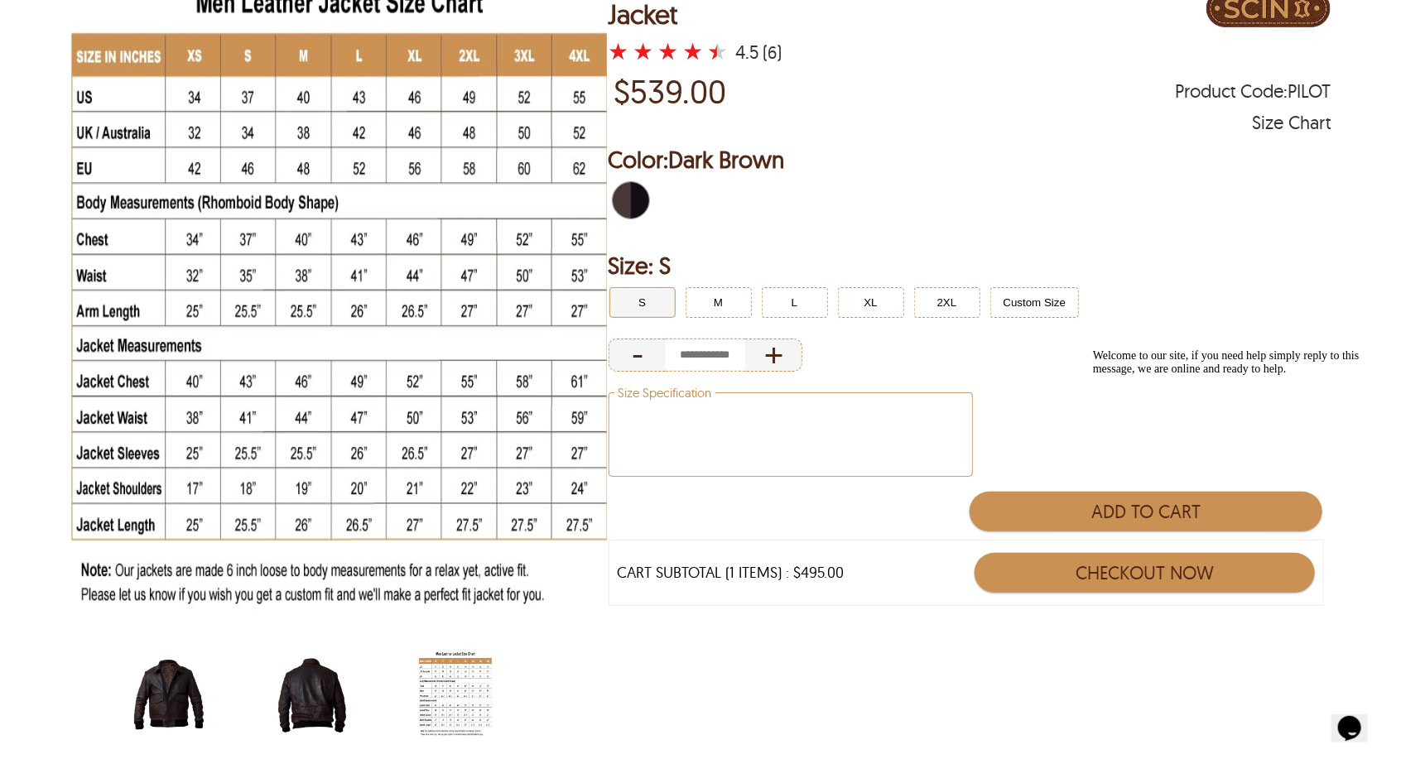
click at [891, 445] on textarea "Size Specification" at bounding box center [790, 434] width 363 height 83
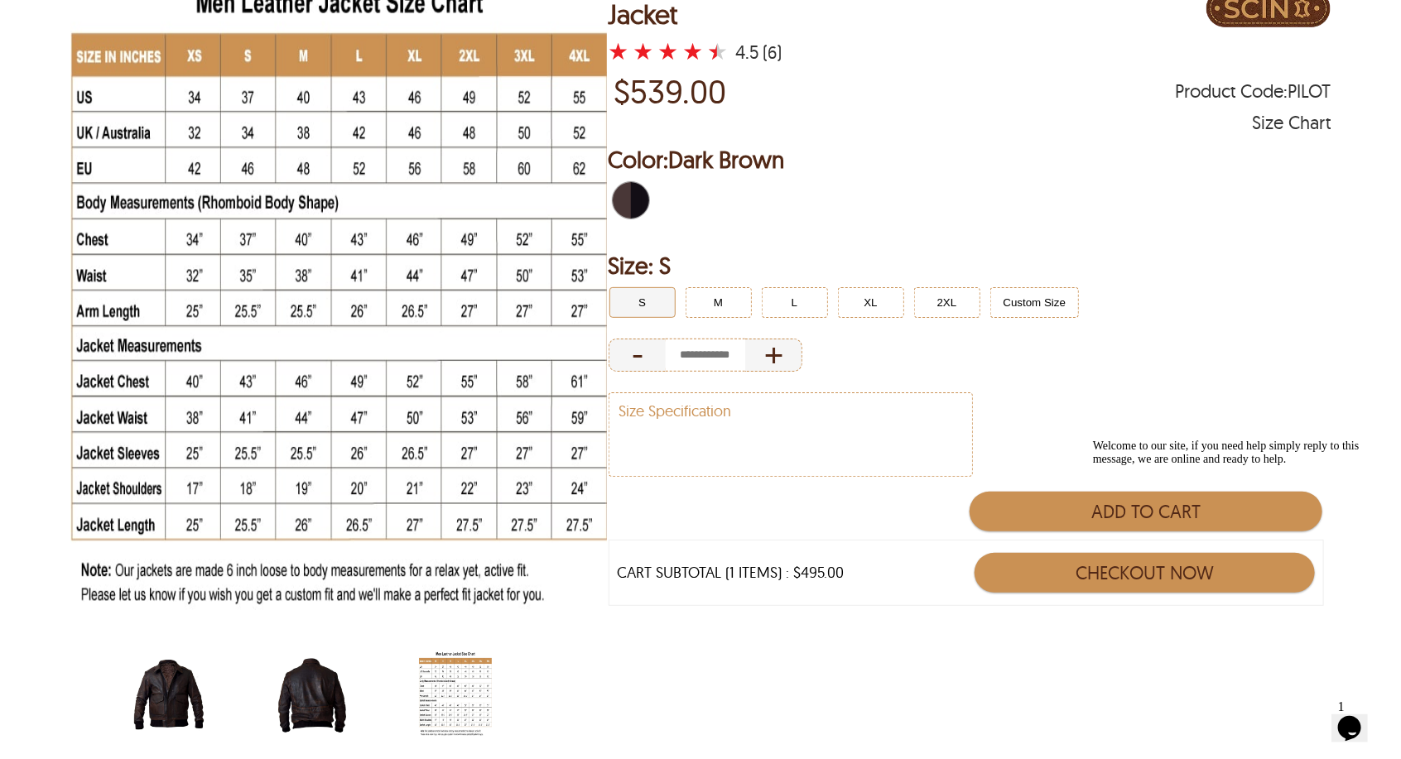
click at [690, 176] on div at bounding box center [969, 202] width 723 height 52
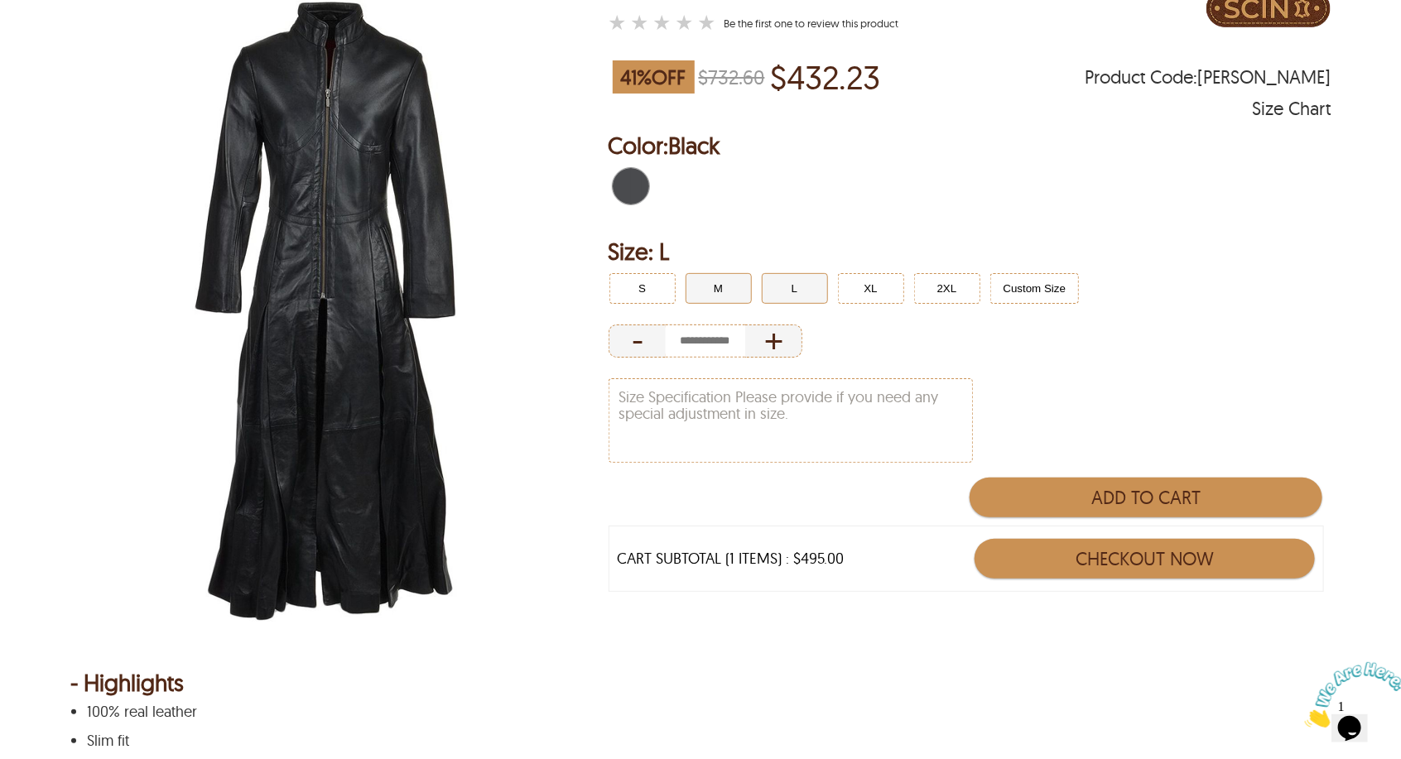
click at [726, 273] on button "M" at bounding box center [718, 288] width 66 height 31
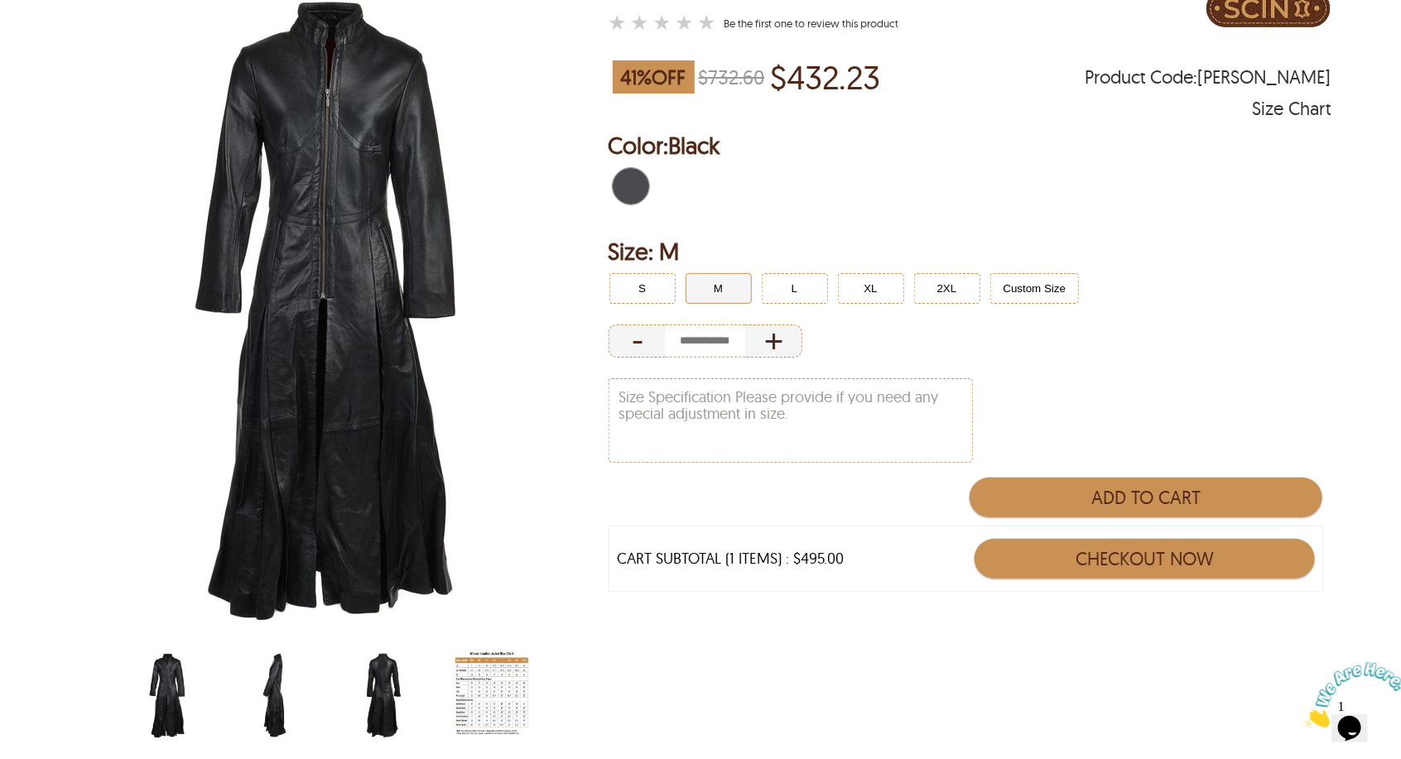
scroll to position [735, 0]
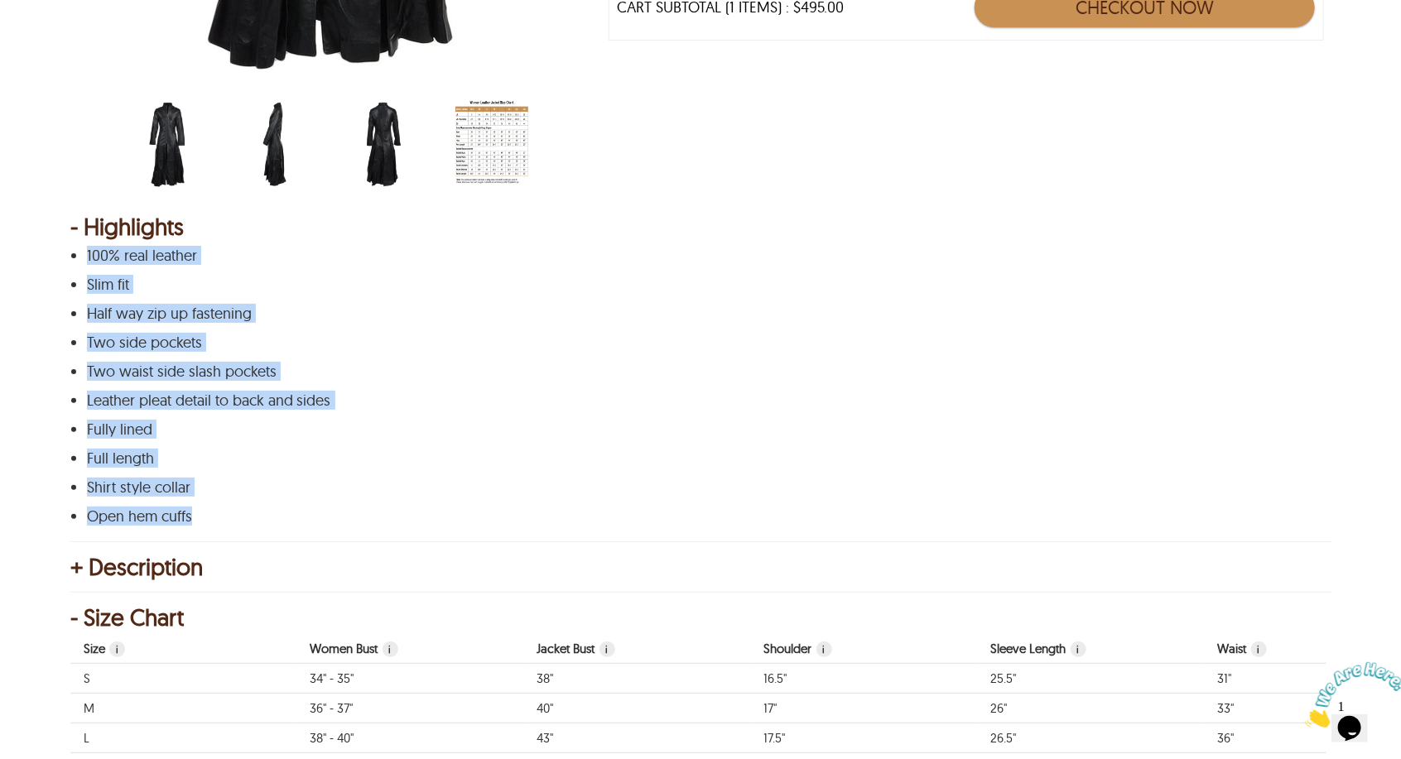
drag, startPoint x: 204, startPoint y: 520, endPoint x: 86, endPoint y: 260, distance: 285.3
click at [83, 257] on div "100% real leather Slim fit Half way zip up fastening Two side pockets Two waist…" at bounding box center [698, 385] width 1257 height 277
copy div "100% real leather Slim fit Half way zip up fastening Two side pockets Two waist…"
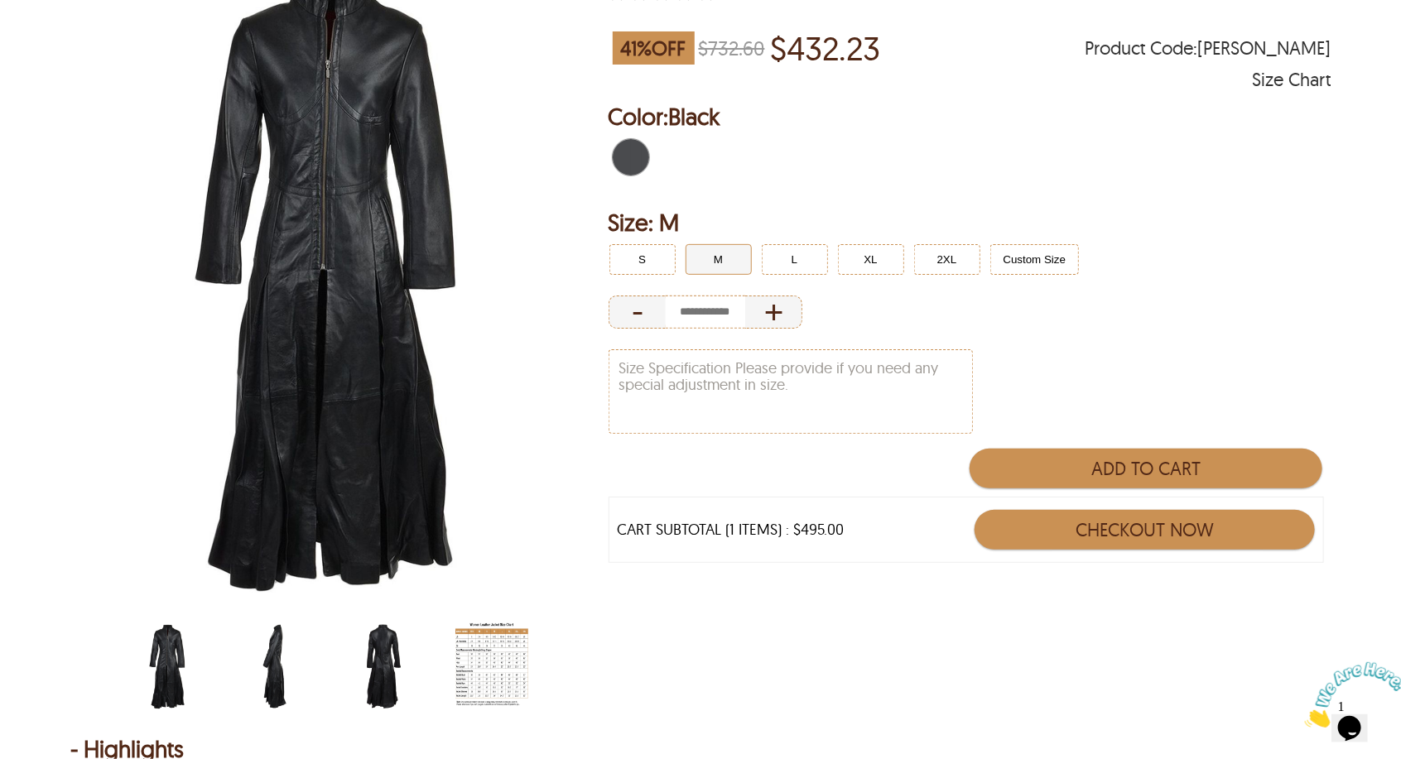
scroll to position [368, 0]
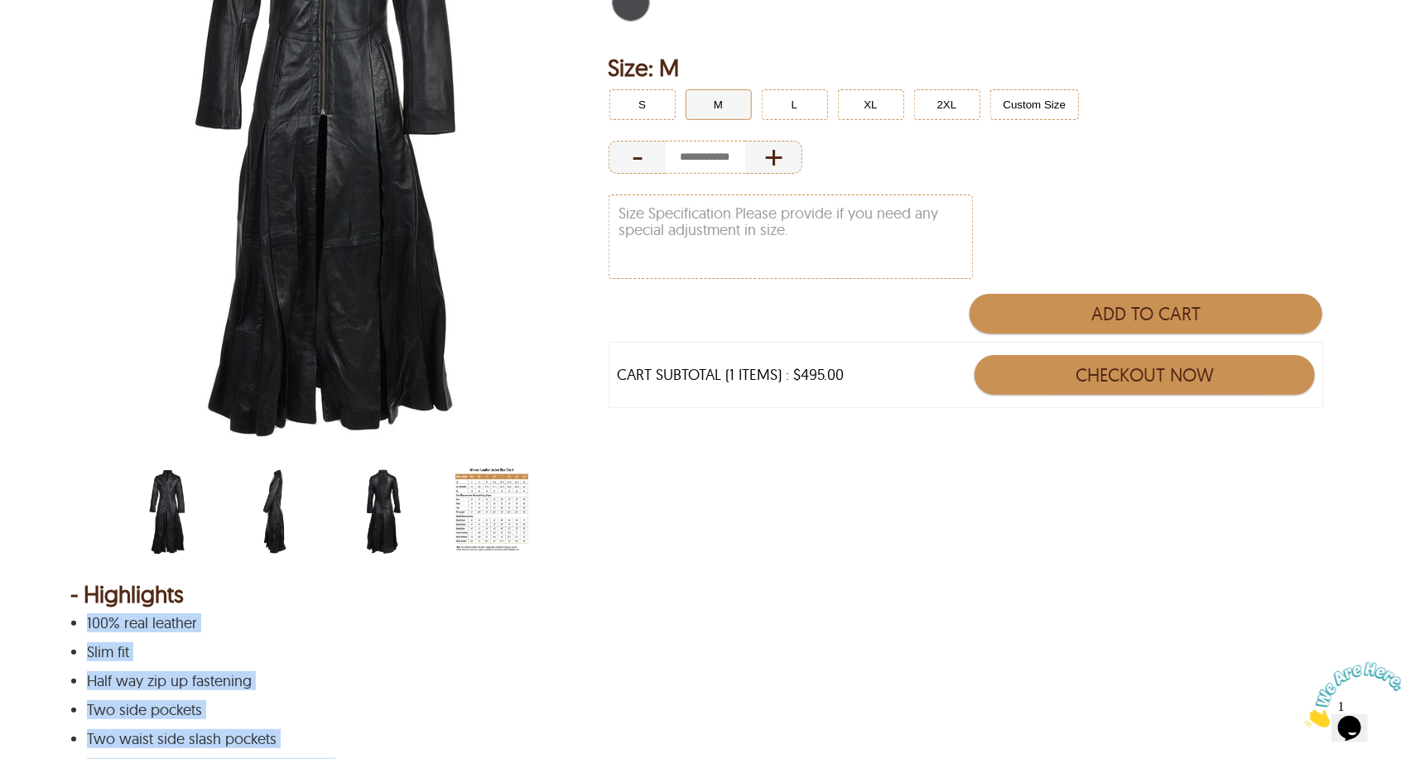
click at [384, 507] on img "scin-13177w-black-back.jpg" at bounding box center [384, 511] width 73 height 91
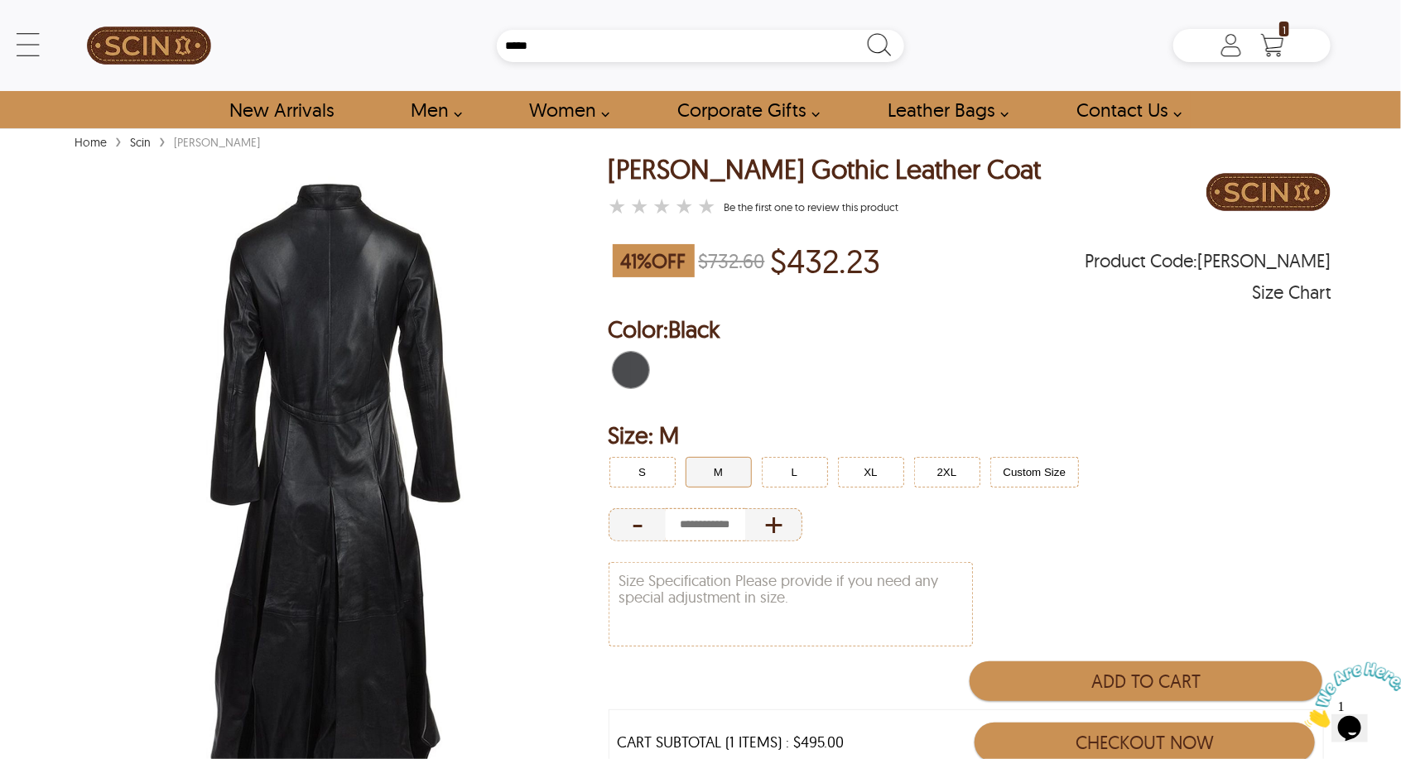
scroll to position [459, 0]
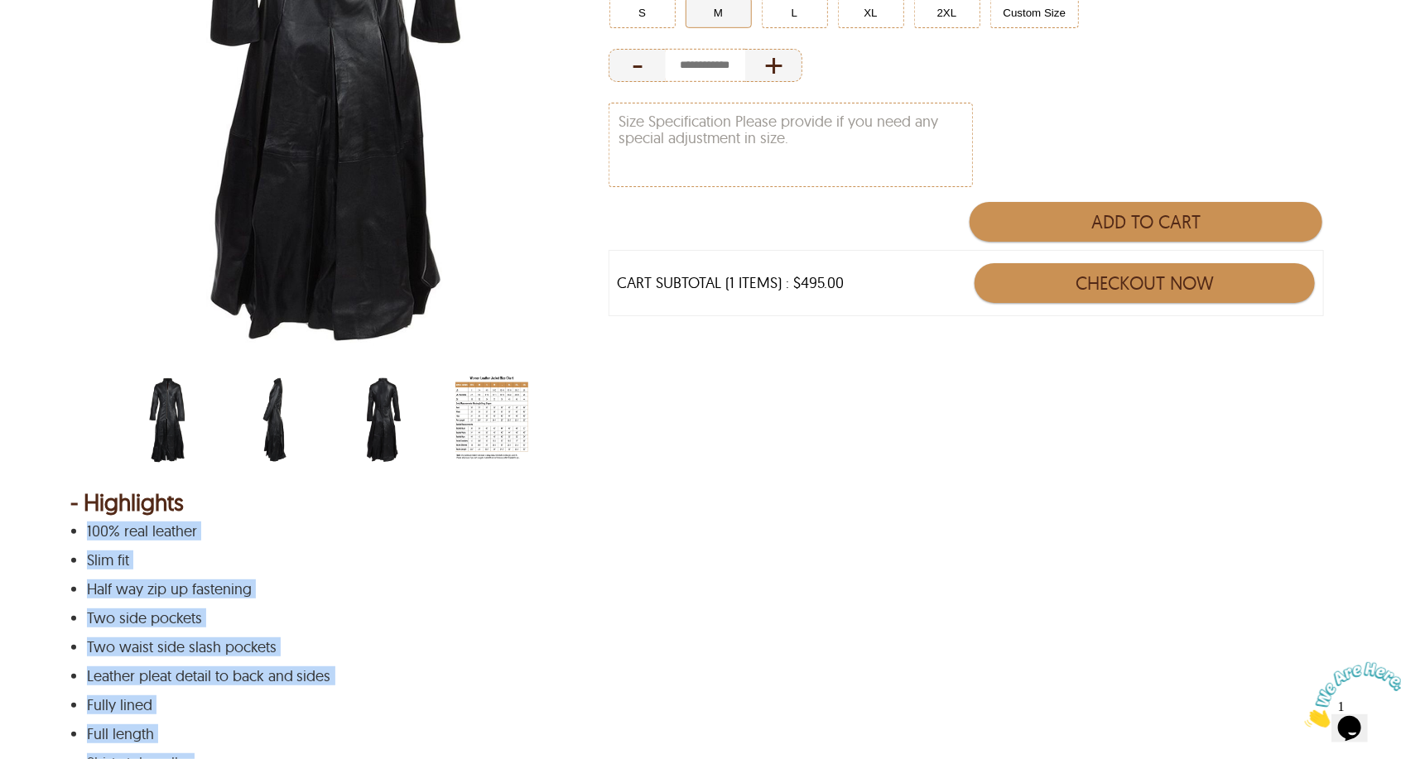
click at [268, 432] on img "scin-13177w-black-side.jpg" at bounding box center [276, 419] width 73 height 91
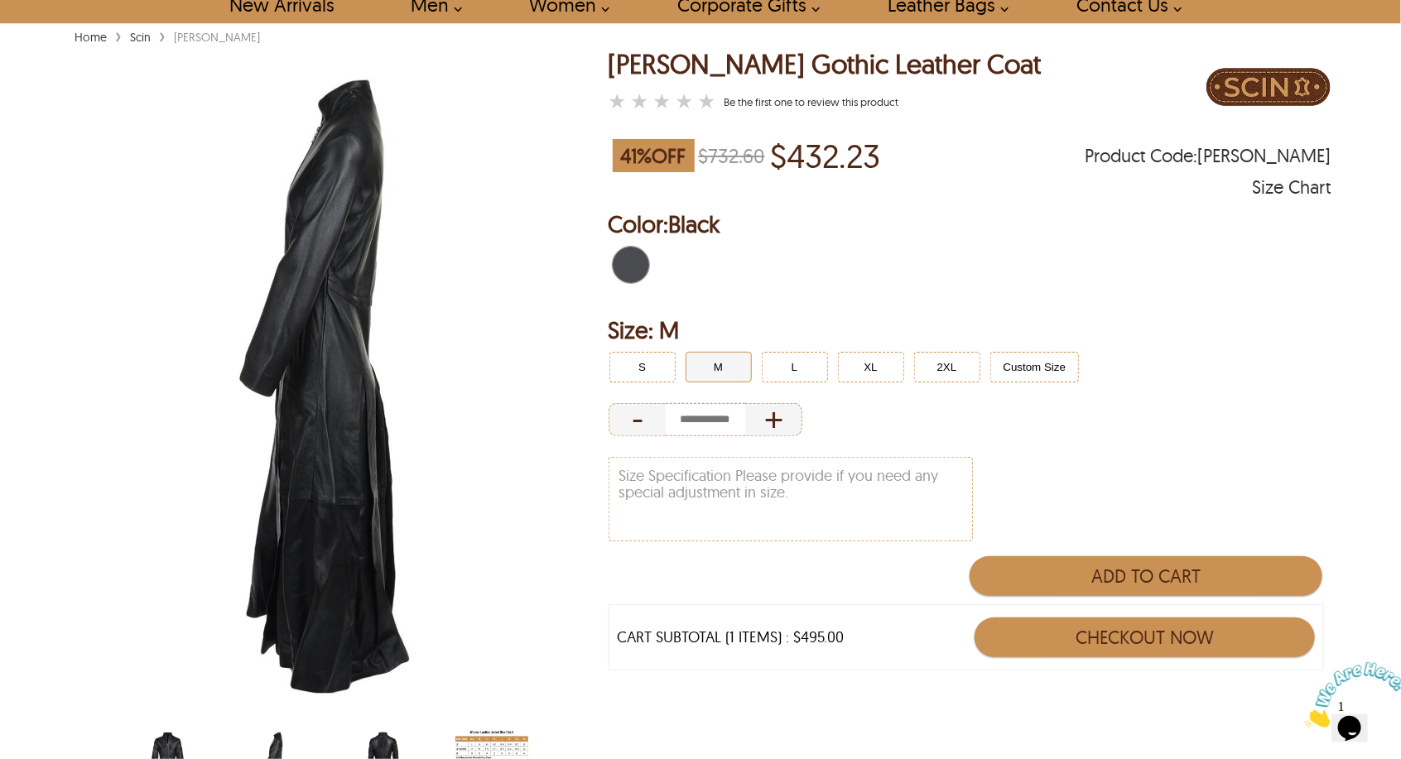
scroll to position [92, 0]
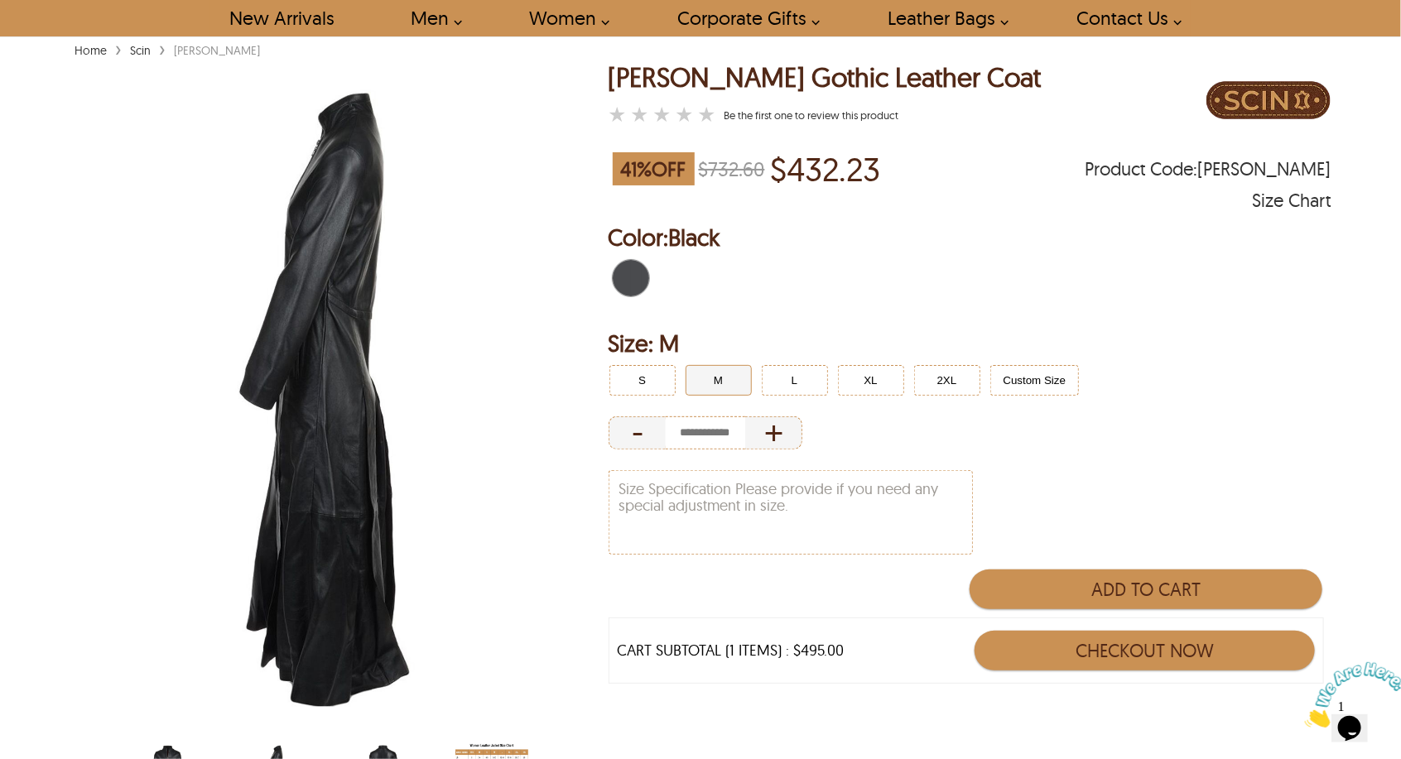
click at [816, 161] on p "$432.23" at bounding box center [826, 169] width 110 height 38
click at [879, 225] on h2 "Color: Black" at bounding box center [969, 237] width 723 height 33
drag, startPoint x: 887, startPoint y: 163, endPoint x: 775, endPoint y: 161, distance: 111.8
click at [775, 161] on div "41 % OFF $732.60 $432.23 Product Code : NYLA" at bounding box center [969, 169] width 723 height 46
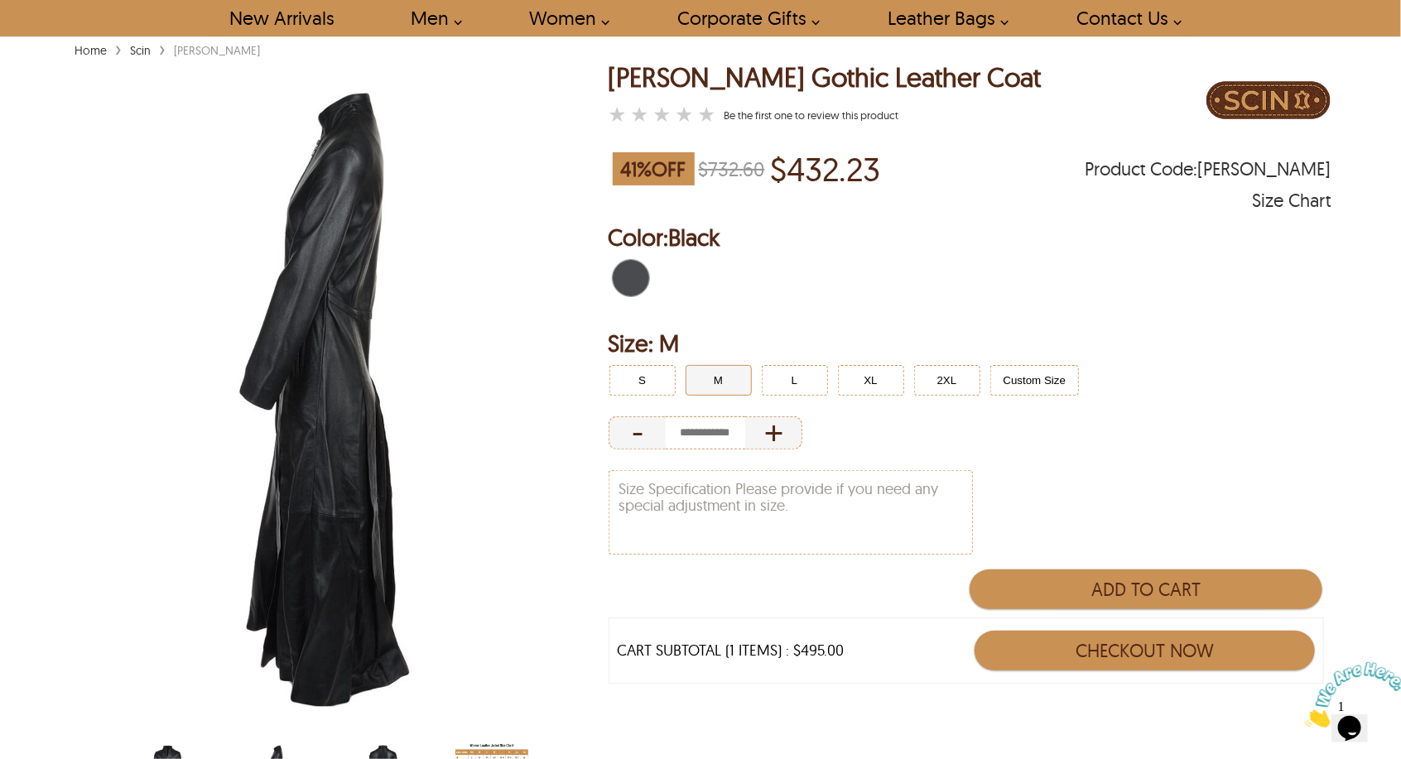
click at [625, 146] on div "Nyla Gothic Leather Coat ★ ★ ★ ★ ★ Be the first one to review this product 41 %…" at bounding box center [969, 454] width 723 height 782
drag, startPoint x: 618, startPoint y: 167, endPoint x: 694, endPoint y: 165, distance: 76.2
click at [694, 165] on span "41 % OFF" at bounding box center [654, 168] width 82 height 33
click at [705, 194] on div "41 % OFF $732.60 $432.23 Product Code : NYLA Size Chart" at bounding box center [969, 177] width 723 height 63
